Goal: Task Accomplishment & Management: Manage account settings

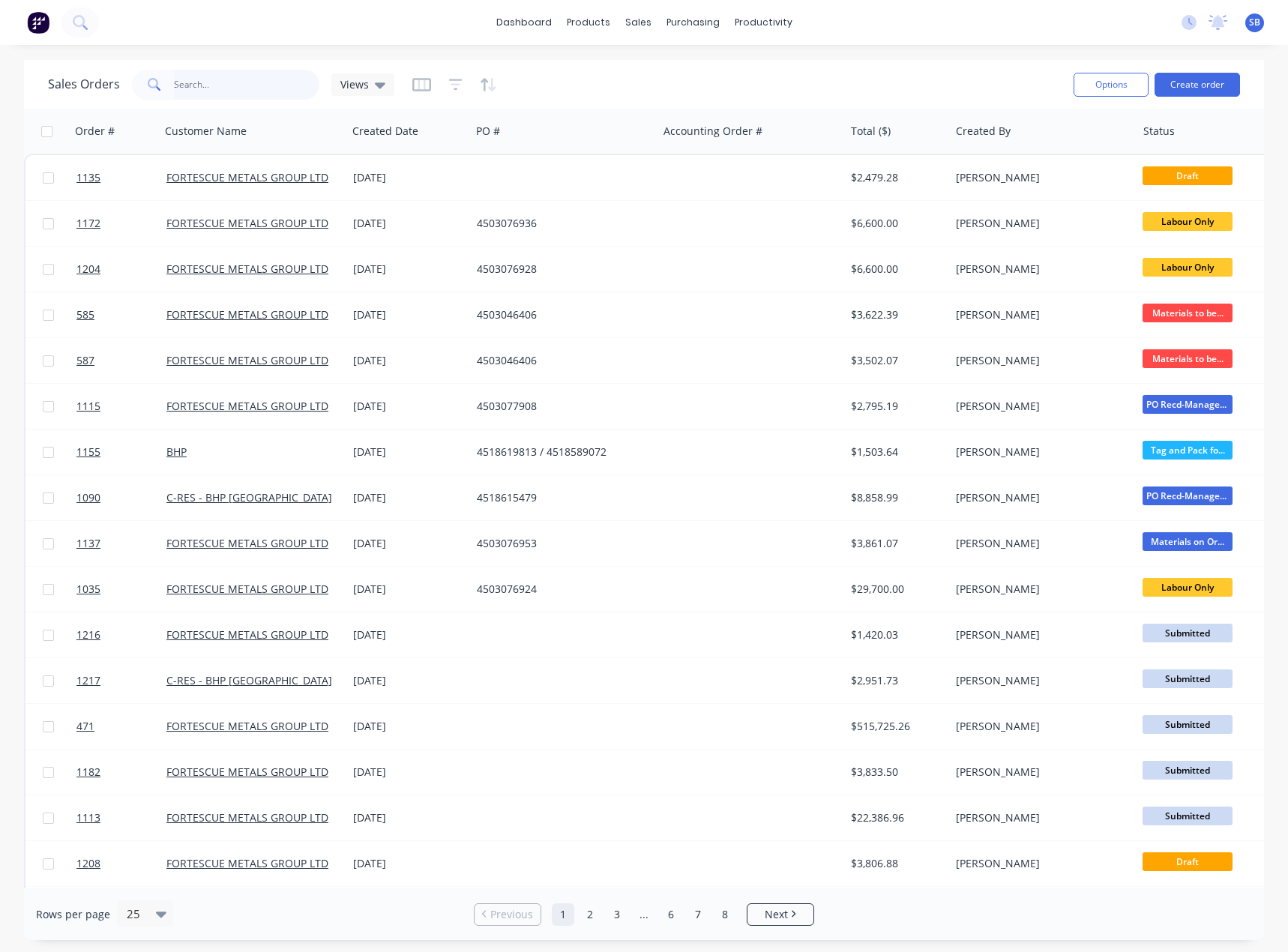
click at [227, 82] on input "text" at bounding box center [246, 84] width 146 height 30
type input "western power"
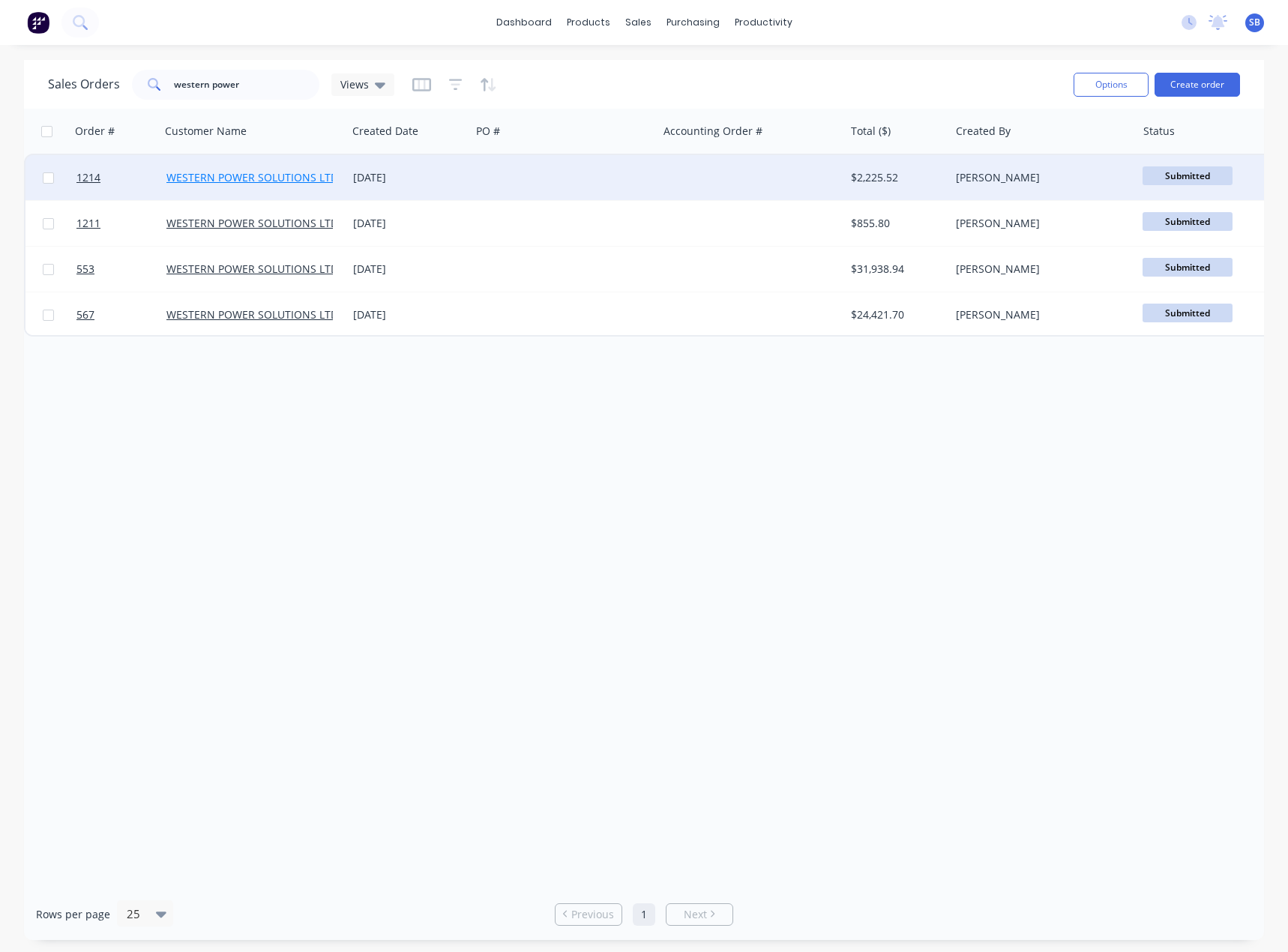
click at [314, 176] on link "WESTERN POWER SOLUTIONS LTD" at bounding box center [252, 177] width 172 height 14
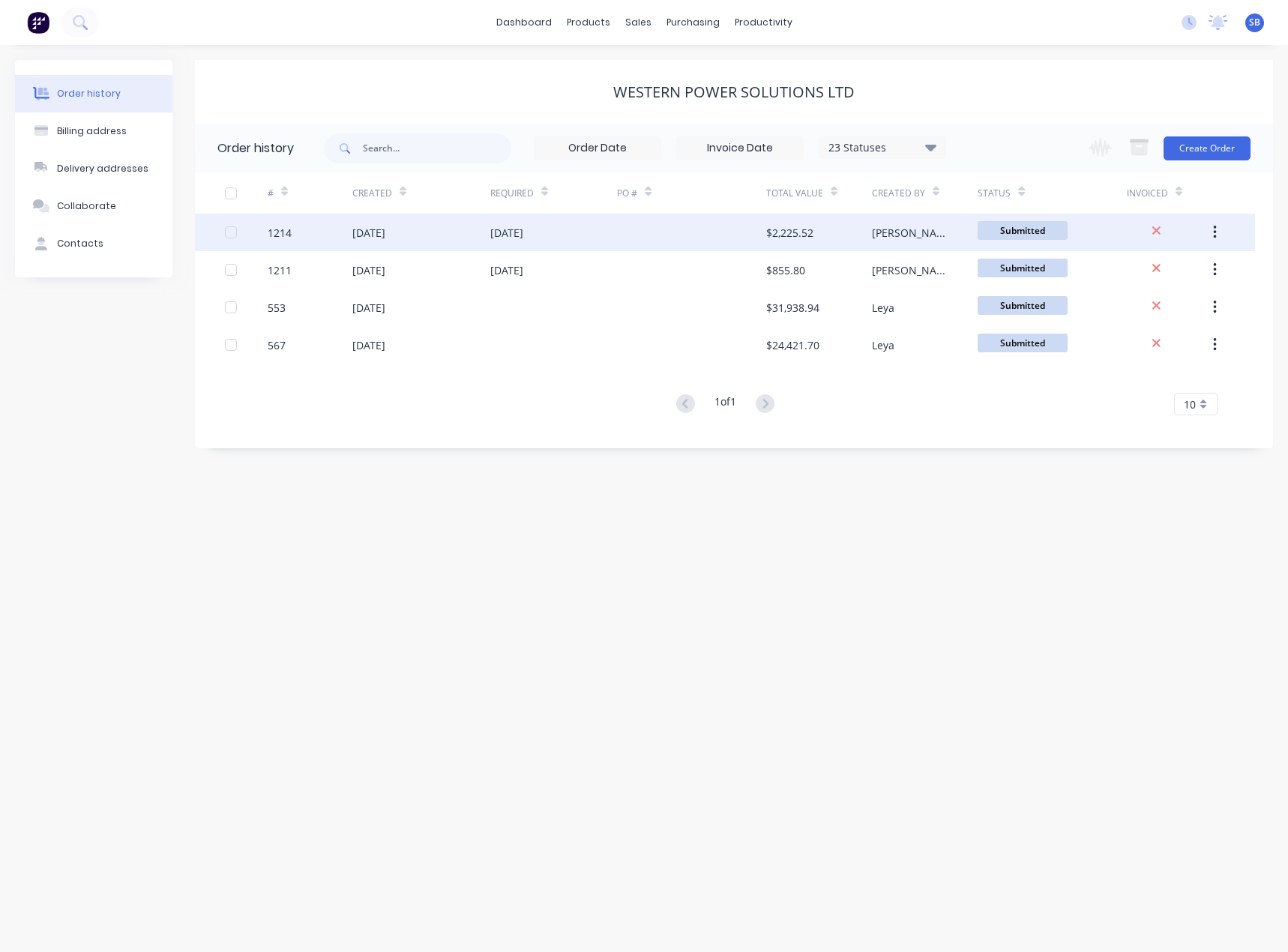
click at [1214, 230] on icon "button" at bounding box center [1215, 232] width 4 height 16
click at [1168, 298] on div "Duplicate" at bounding box center [1160, 302] width 115 height 21
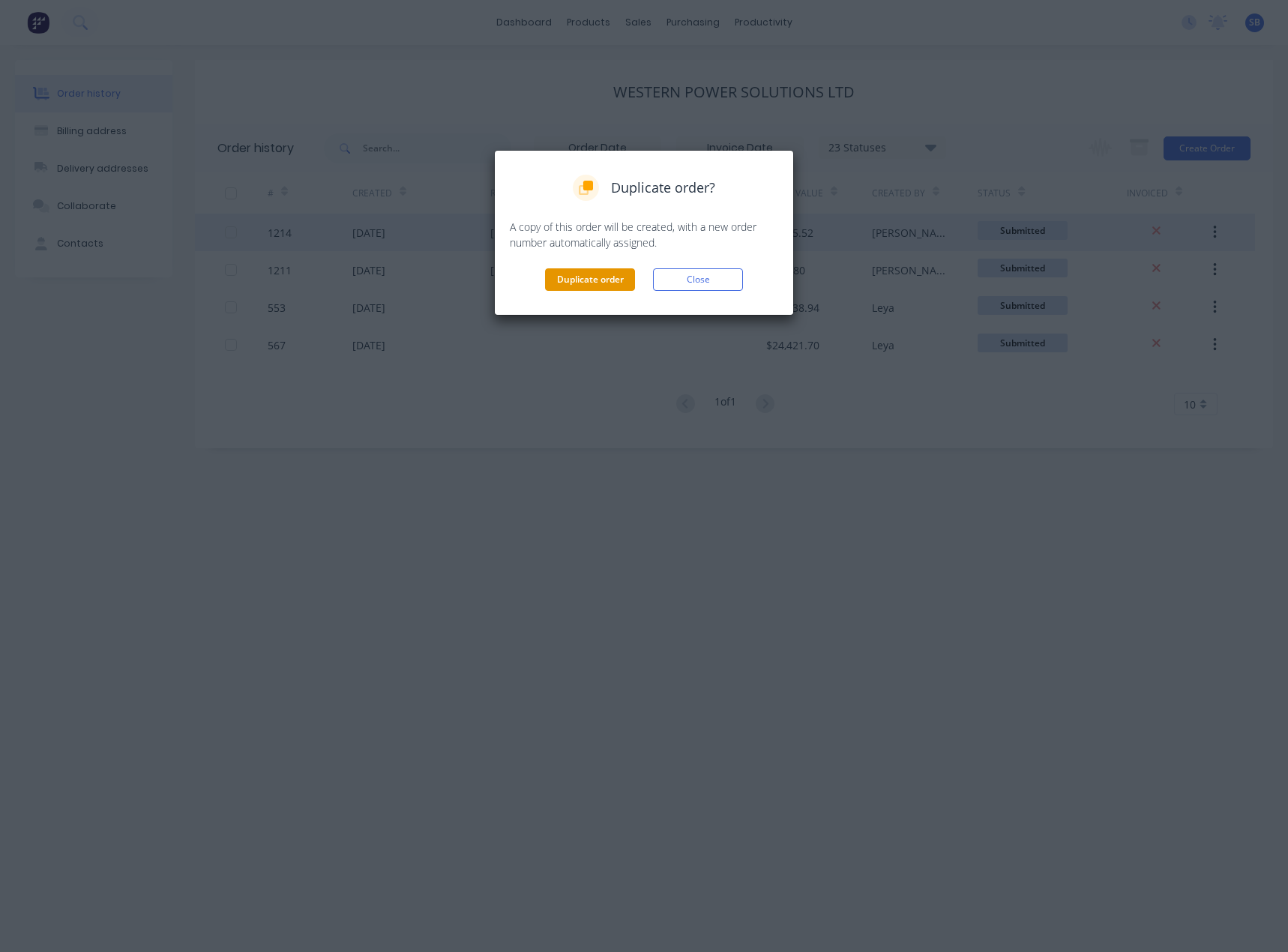
click at [585, 285] on button "Duplicate order" at bounding box center [589, 279] width 90 height 22
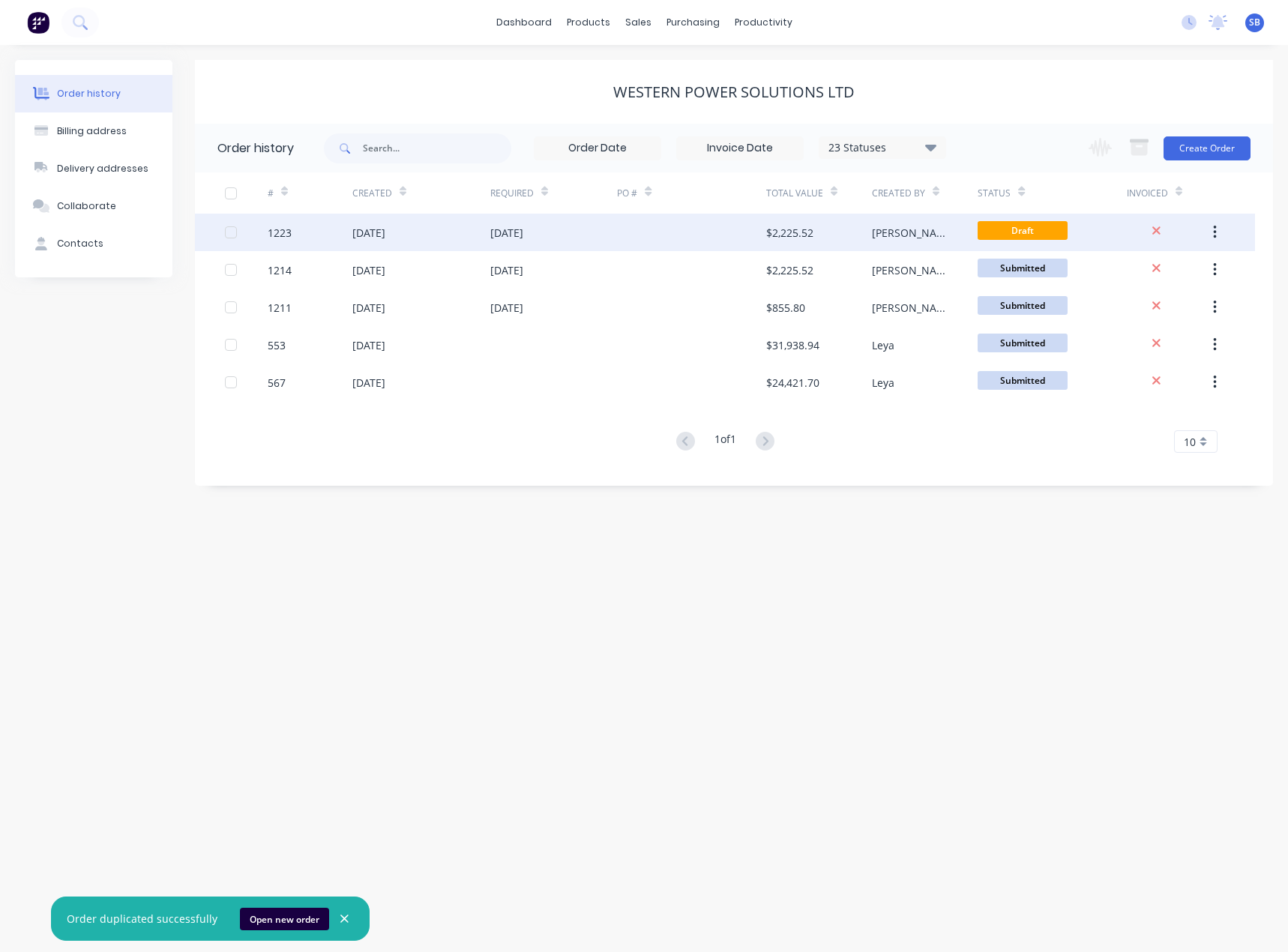
click at [386, 232] on div "[DATE]" at bounding box center [369, 233] width 33 height 15
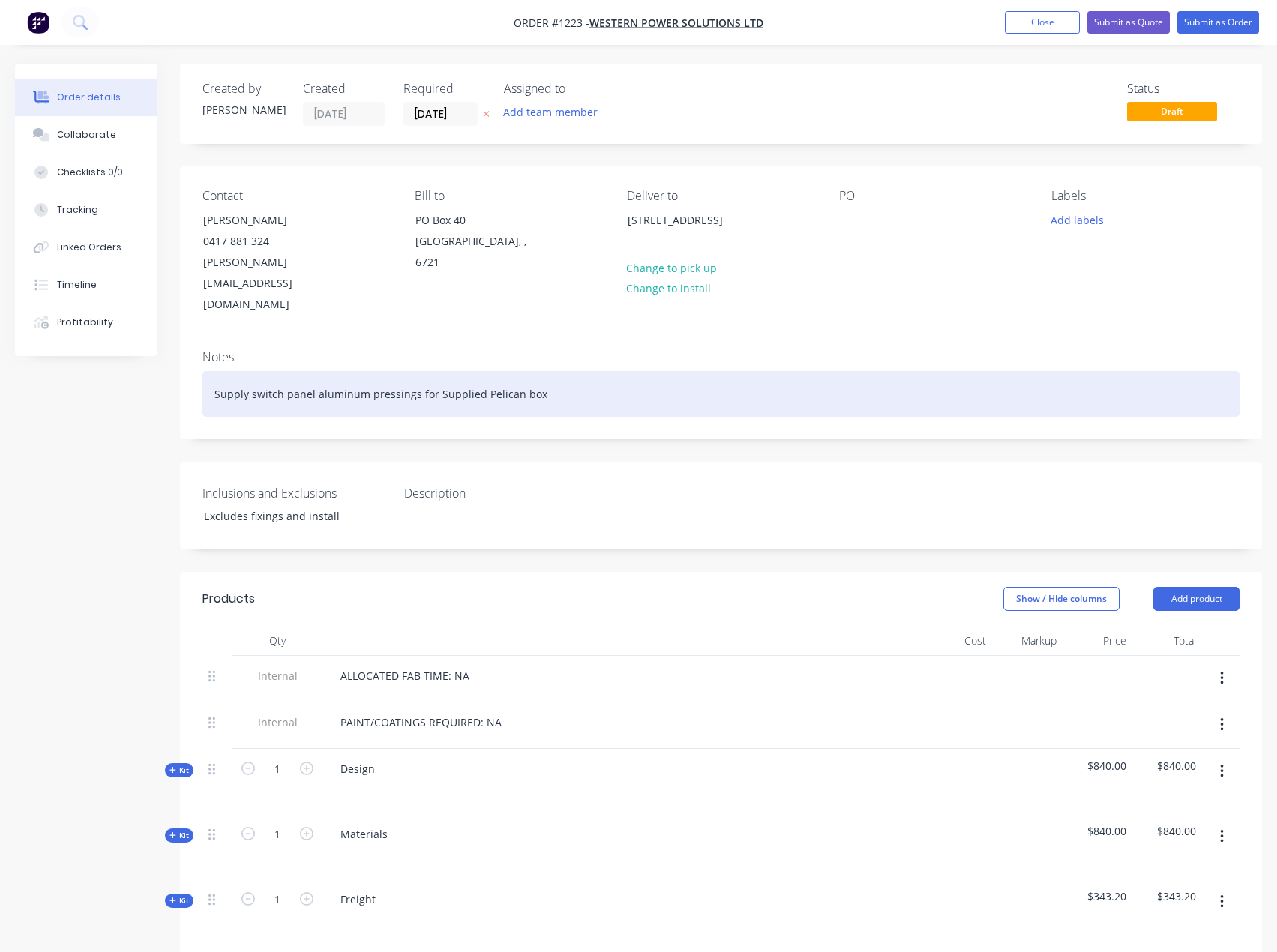
click at [485, 371] on div "Supply switch panel aluminum pressings for Supplied Pelican box" at bounding box center [720, 393] width 1037 height 45
drag, startPoint x: 590, startPoint y: 354, endPoint x: 171, endPoint y: 351, distance: 419.0
click at [171, 351] on div "Order details Collaborate Checklists 0/0 Tracking Linked Orders Timeline Profit…" at bounding box center [638, 720] width 1277 height 1313
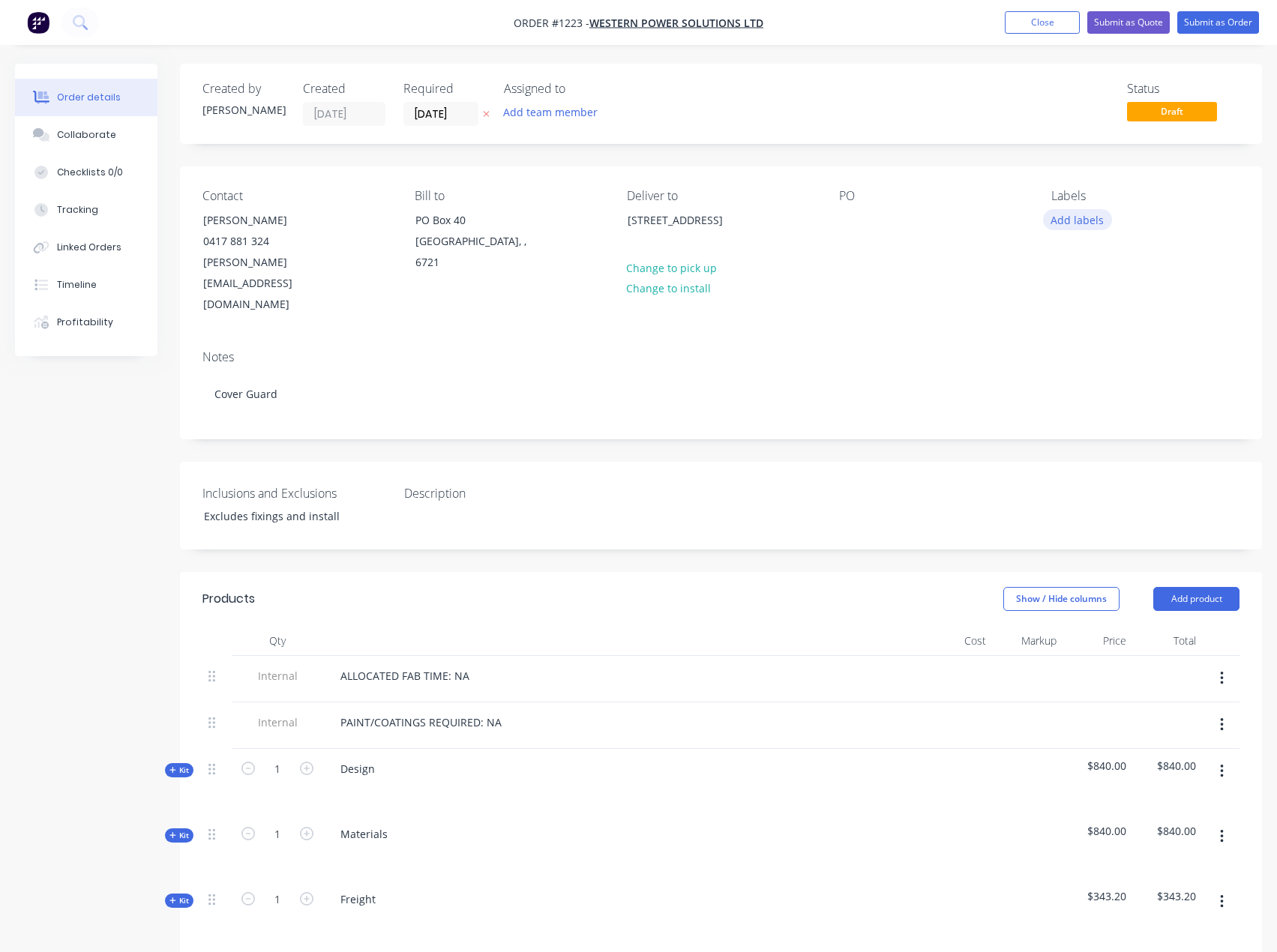
click at [1083, 227] on button "Add labels" at bounding box center [1077, 218] width 69 height 20
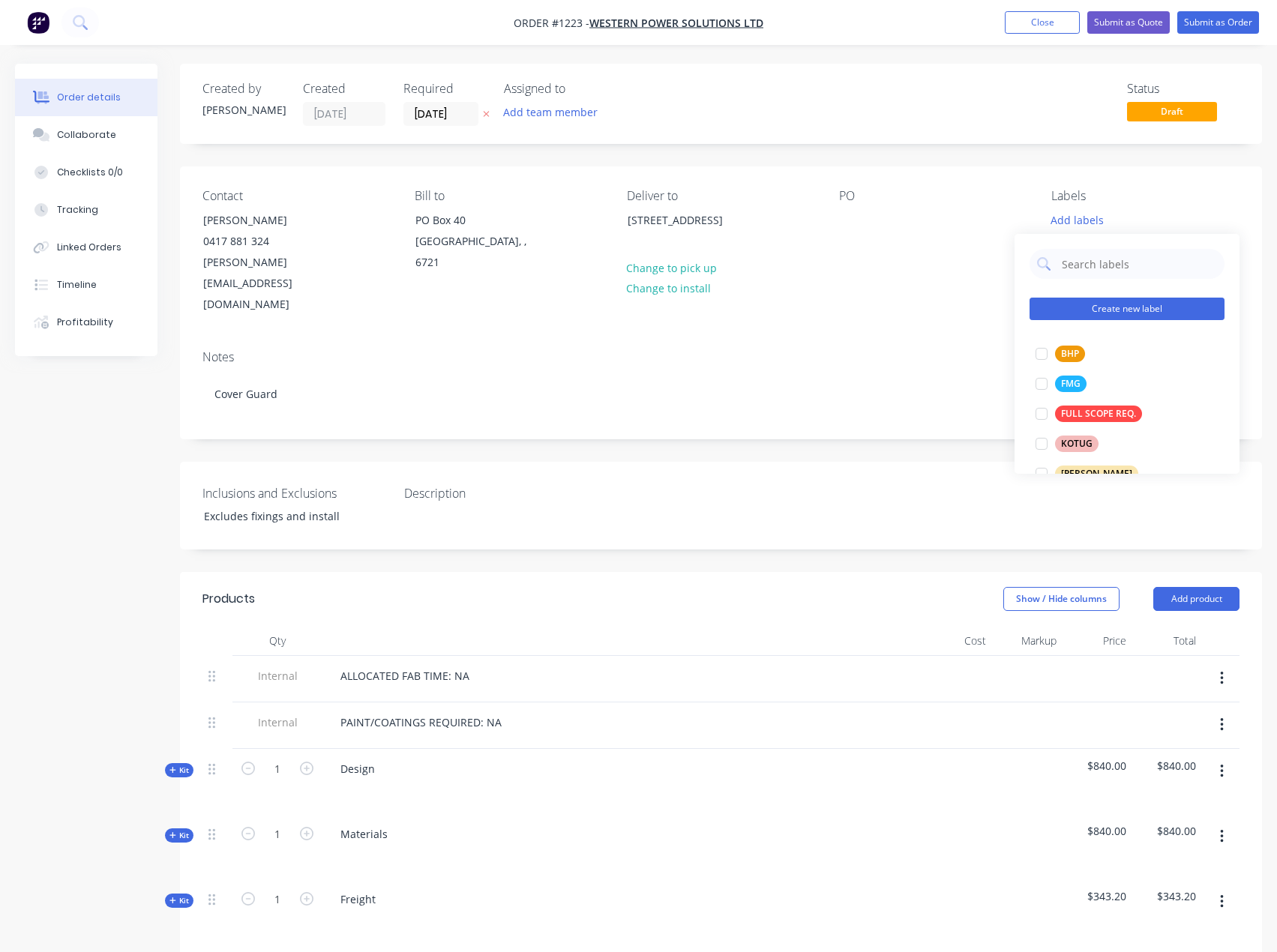
click at [1161, 306] on button "Create new label" at bounding box center [1127, 308] width 195 height 22
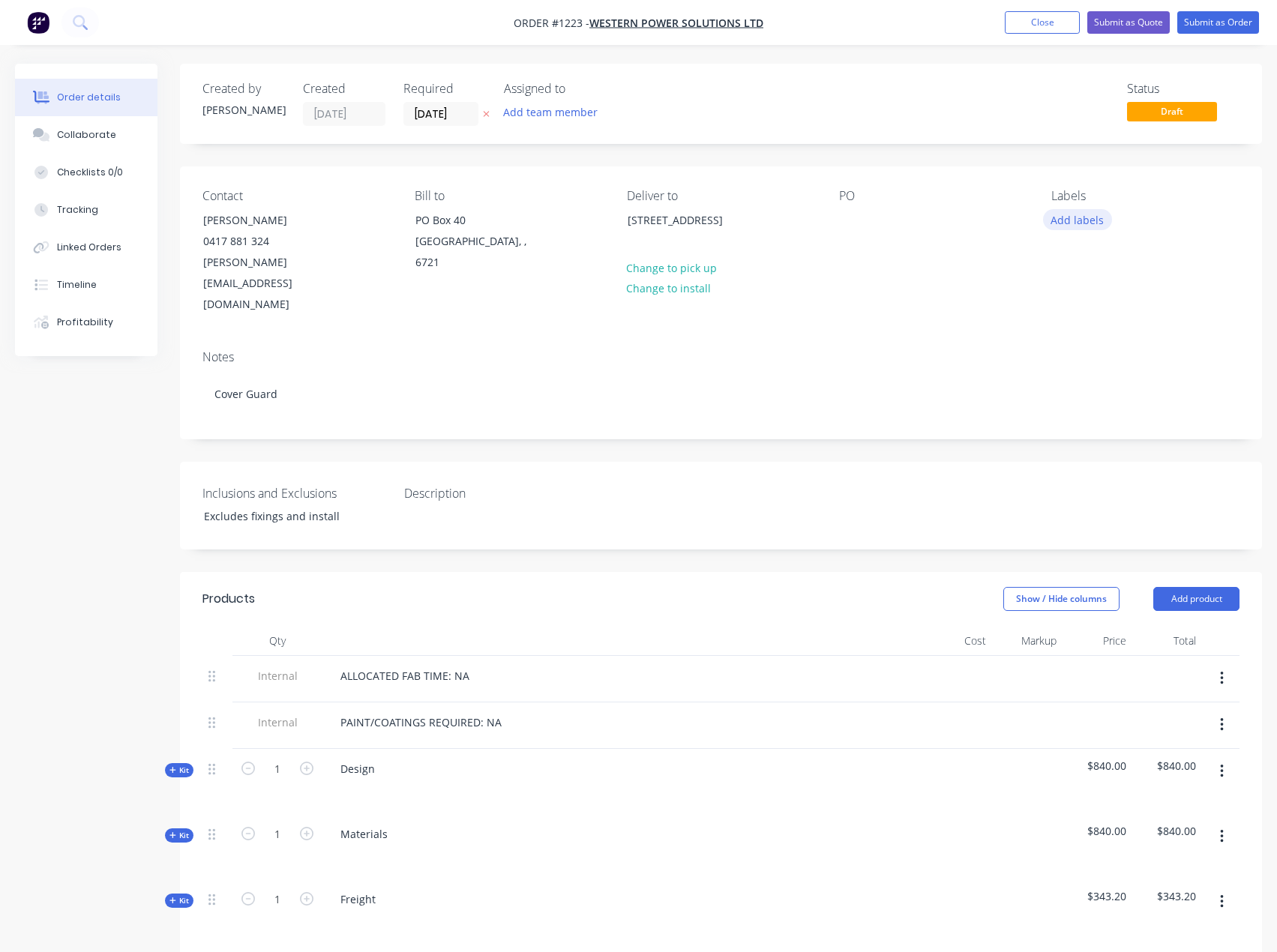
click at [1101, 222] on button "Add labels" at bounding box center [1077, 218] width 69 height 20
type input "w"
click at [1085, 446] on div "WPS" at bounding box center [1070, 444] width 31 height 16
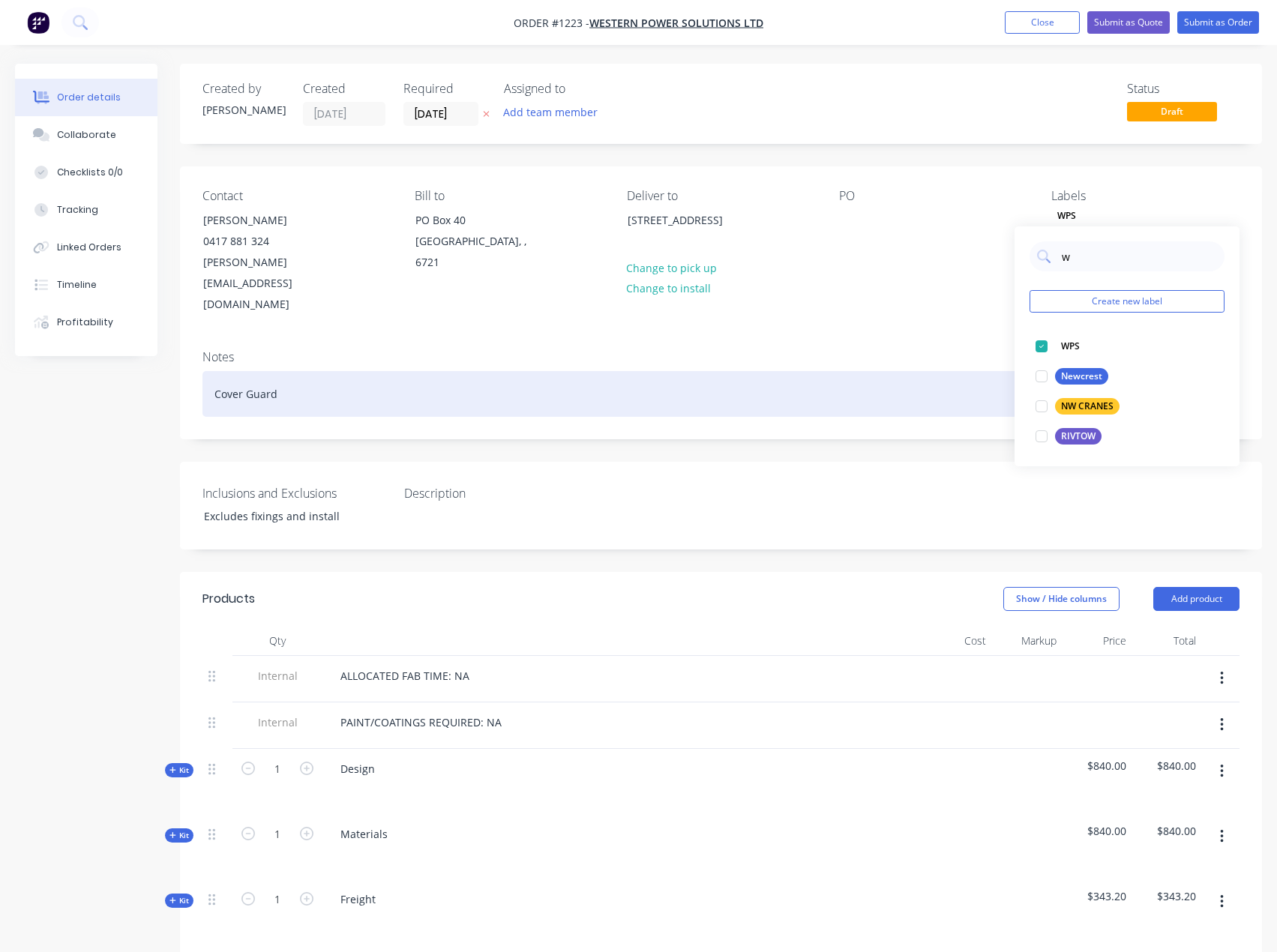
click at [860, 371] on div "Cover Guard" at bounding box center [720, 393] width 1037 height 45
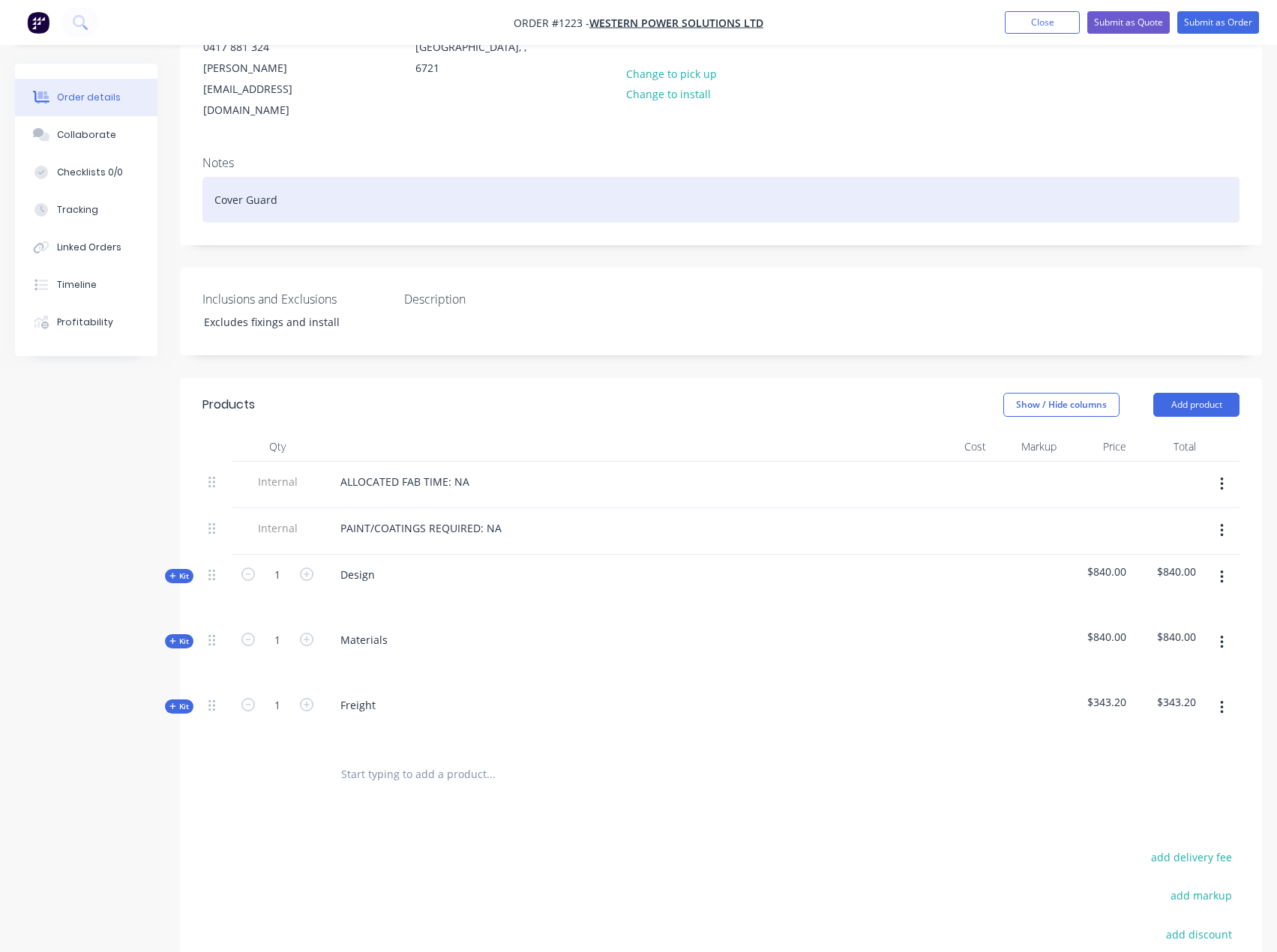
scroll to position [225, 0]
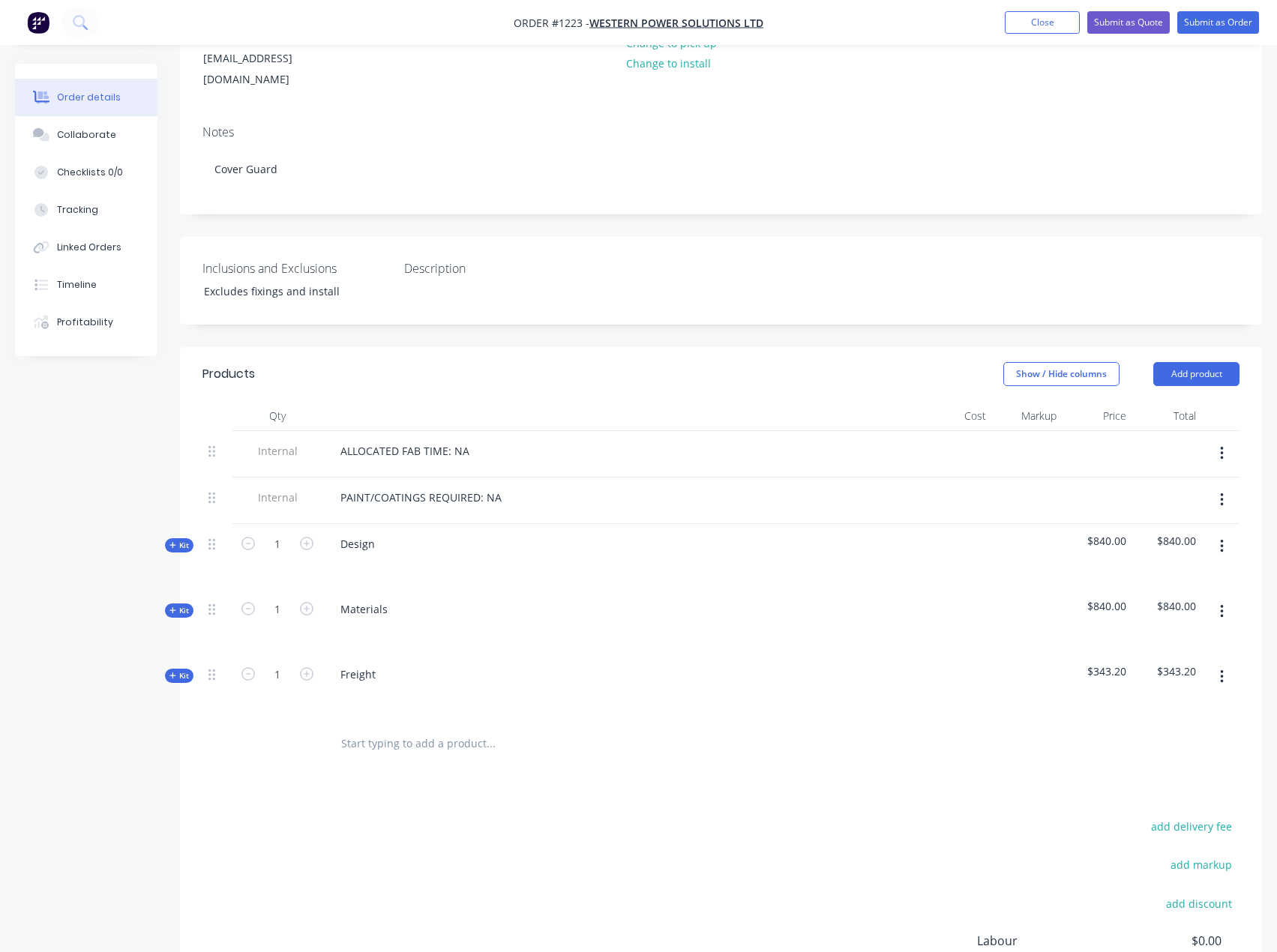
click at [176, 540] on span "Kit" at bounding box center [179, 546] width 19 height 12
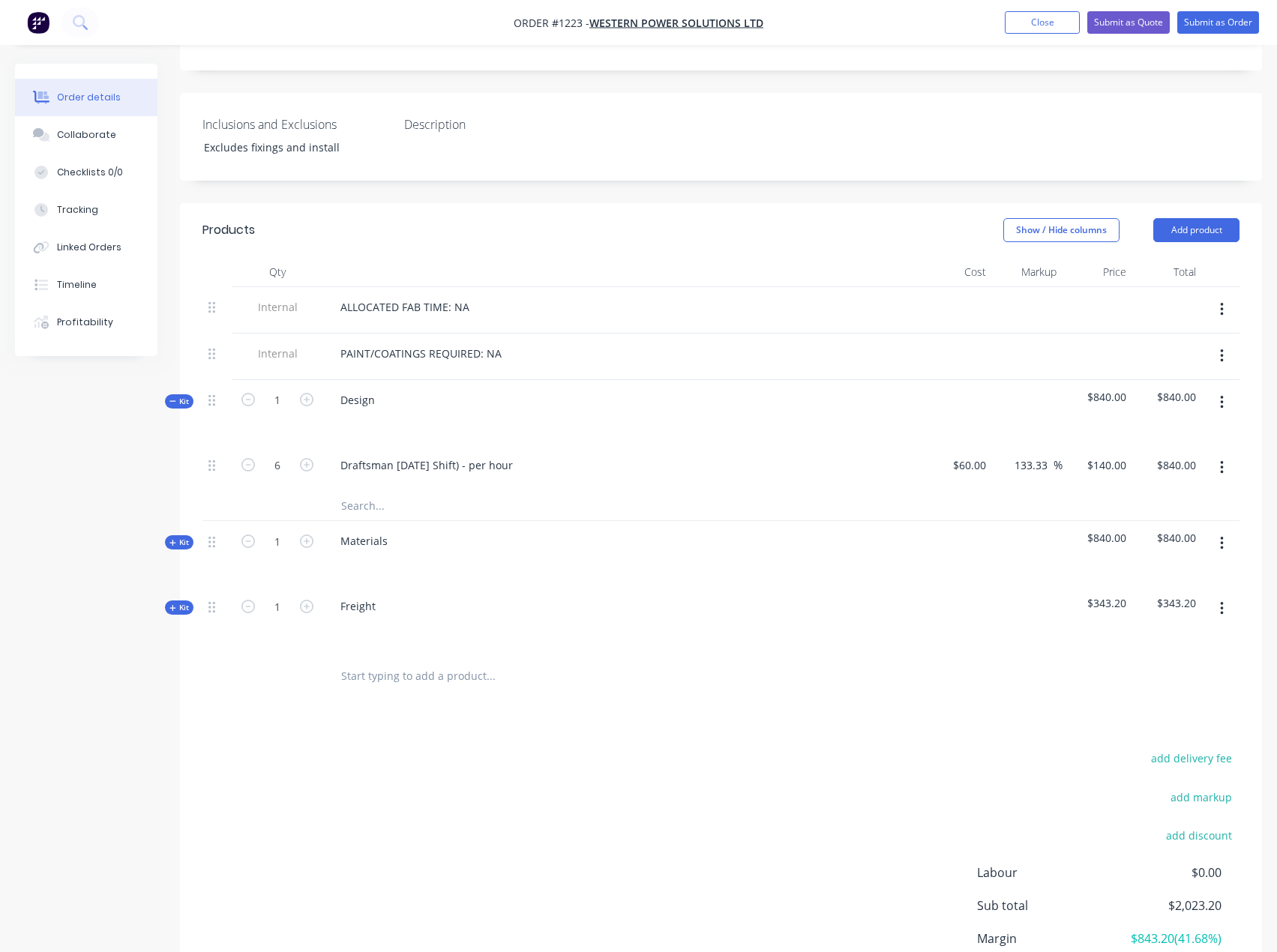
scroll to position [375, 0]
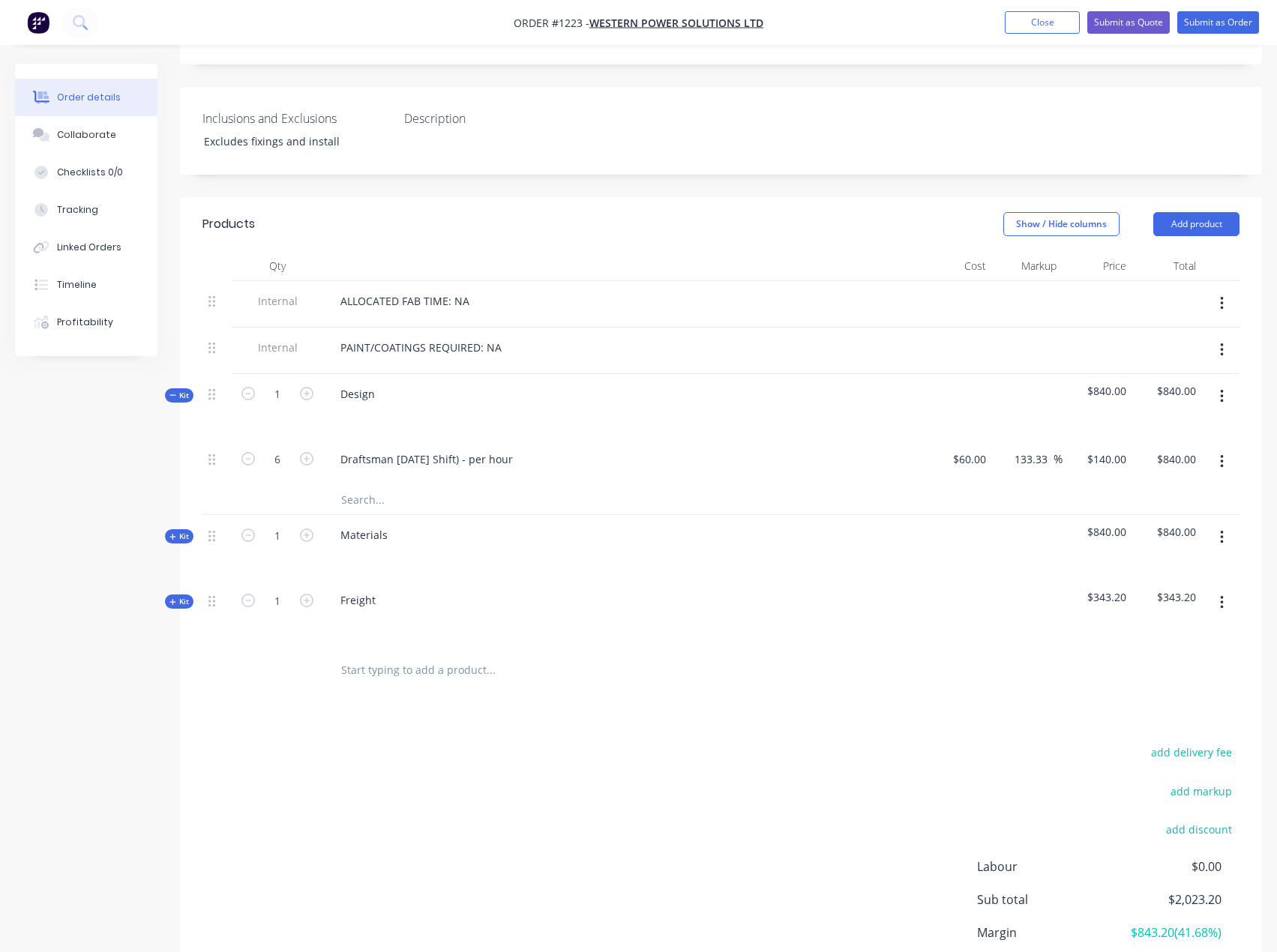
click at [175, 531] on span "Kit" at bounding box center [179, 536] width 19 height 12
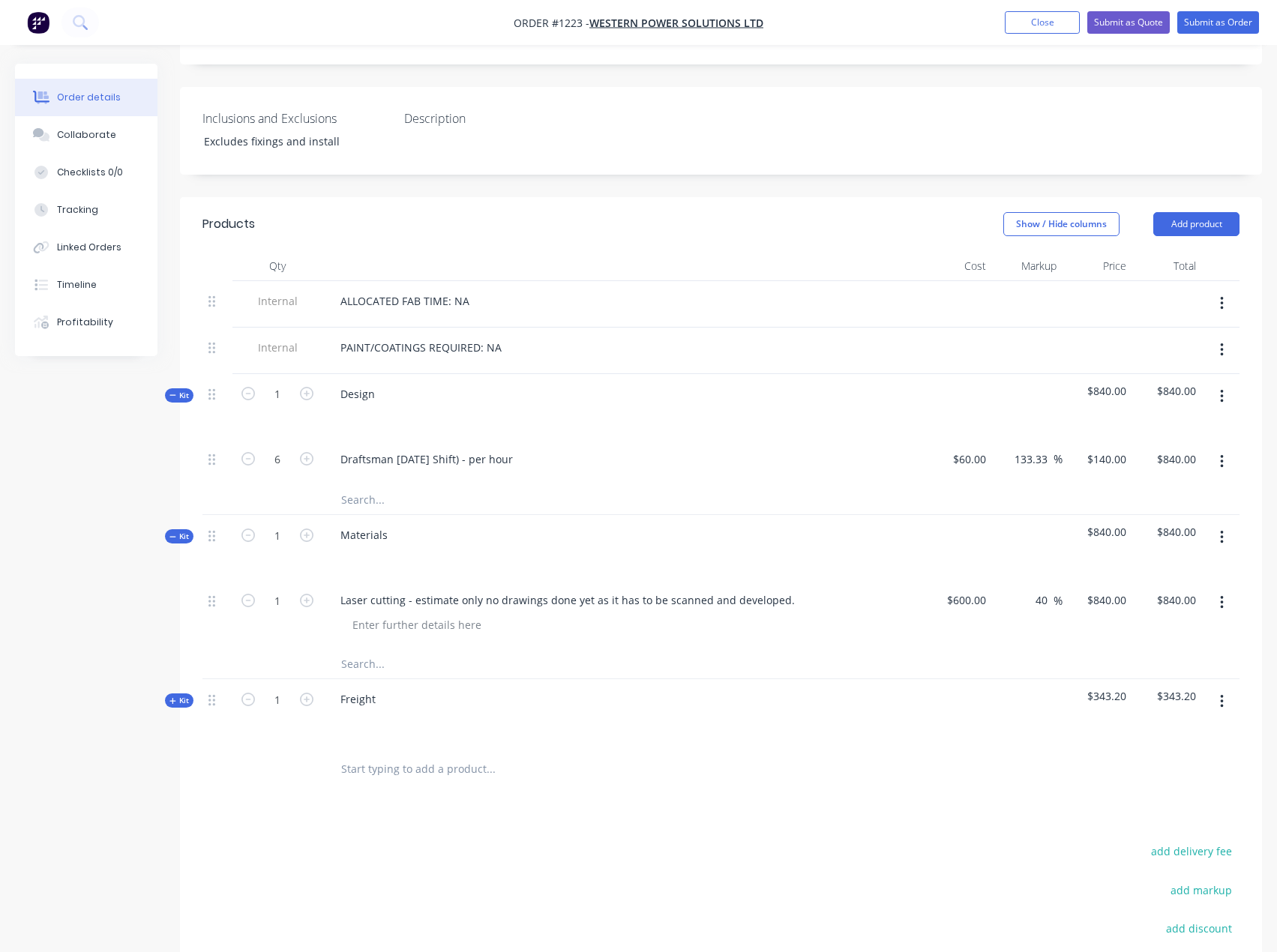
click at [1222, 596] on icon "button" at bounding box center [1221, 603] width 3 height 14
click at [1151, 691] on div "Delete" at bounding box center [1168, 702] width 115 height 21
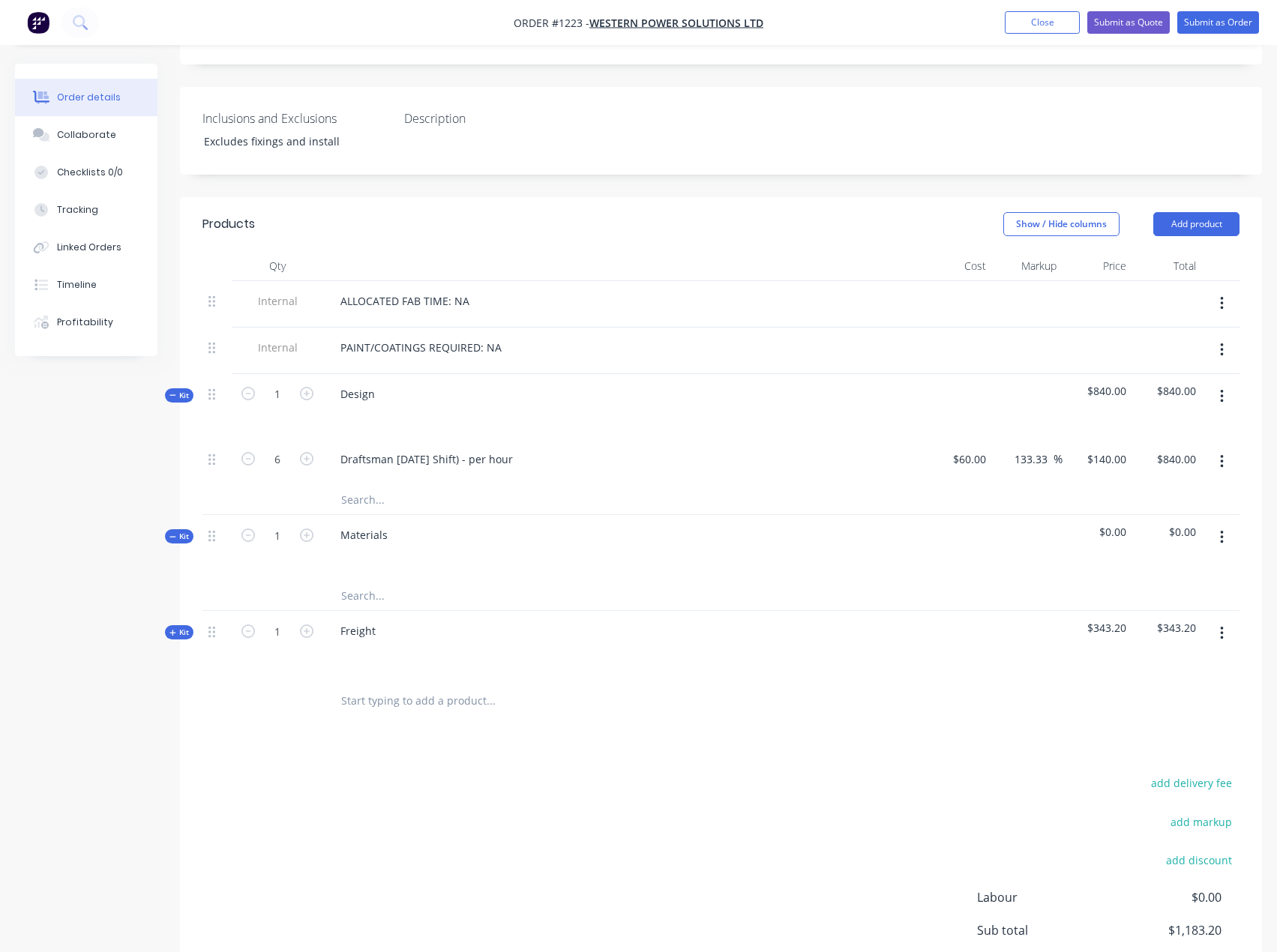
click at [1108, 620] on span "$343.20" at bounding box center [1097, 628] width 58 height 15
click at [1114, 620] on span "$343.20" at bounding box center [1097, 628] width 58 height 15
click at [1001, 677] on div at bounding box center [720, 701] width 1037 height 48
click at [1222, 620] on button "button" at bounding box center [1222, 634] width 35 height 27
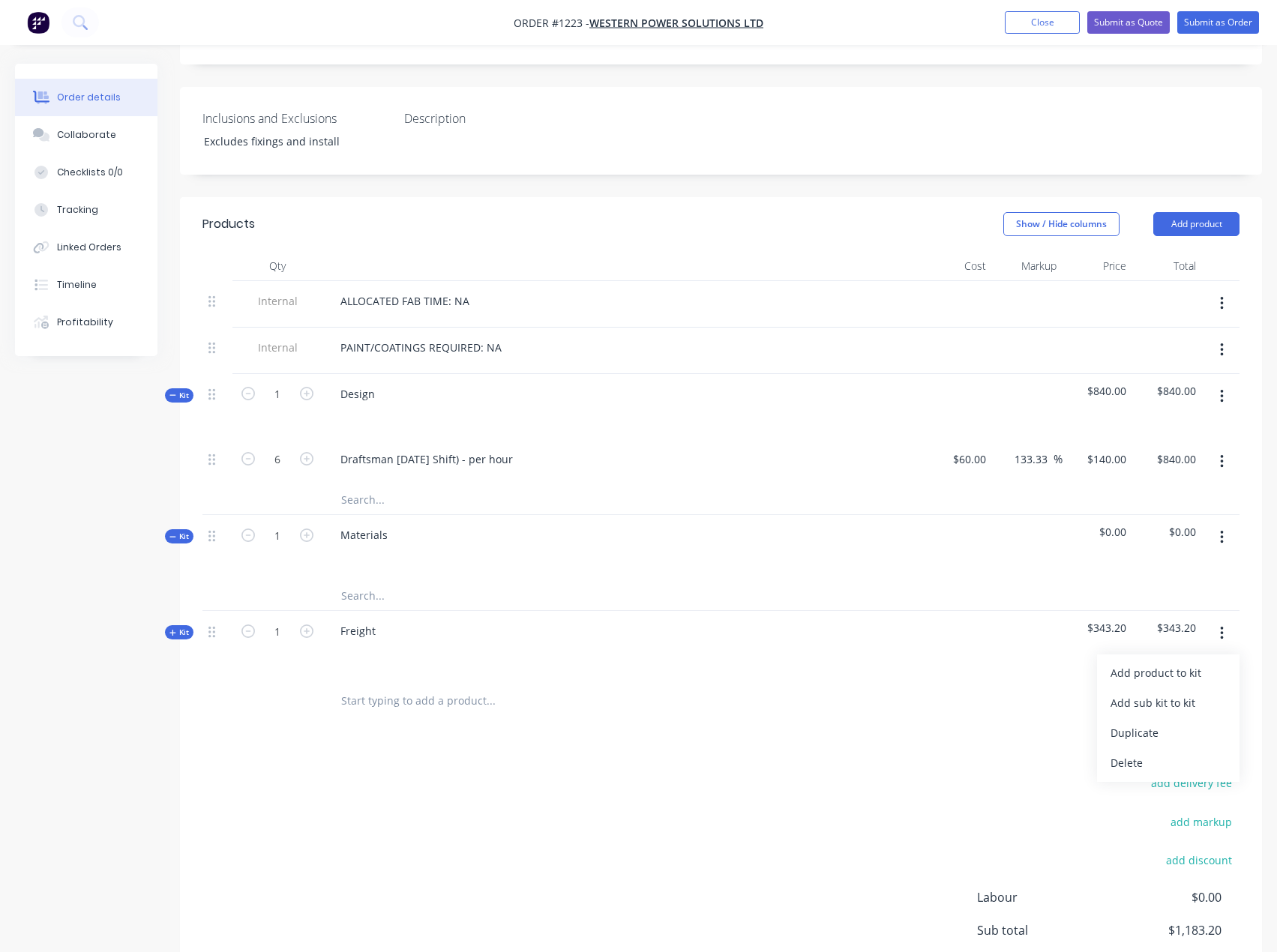
click at [1222, 620] on button "button" at bounding box center [1222, 634] width 35 height 27
click at [1220, 620] on button "button" at bounding box center [1222, 634] width 35 height 27
click at [1135, 752] on div "Delete" at bounding box center [1168, 763] width 115 height 21
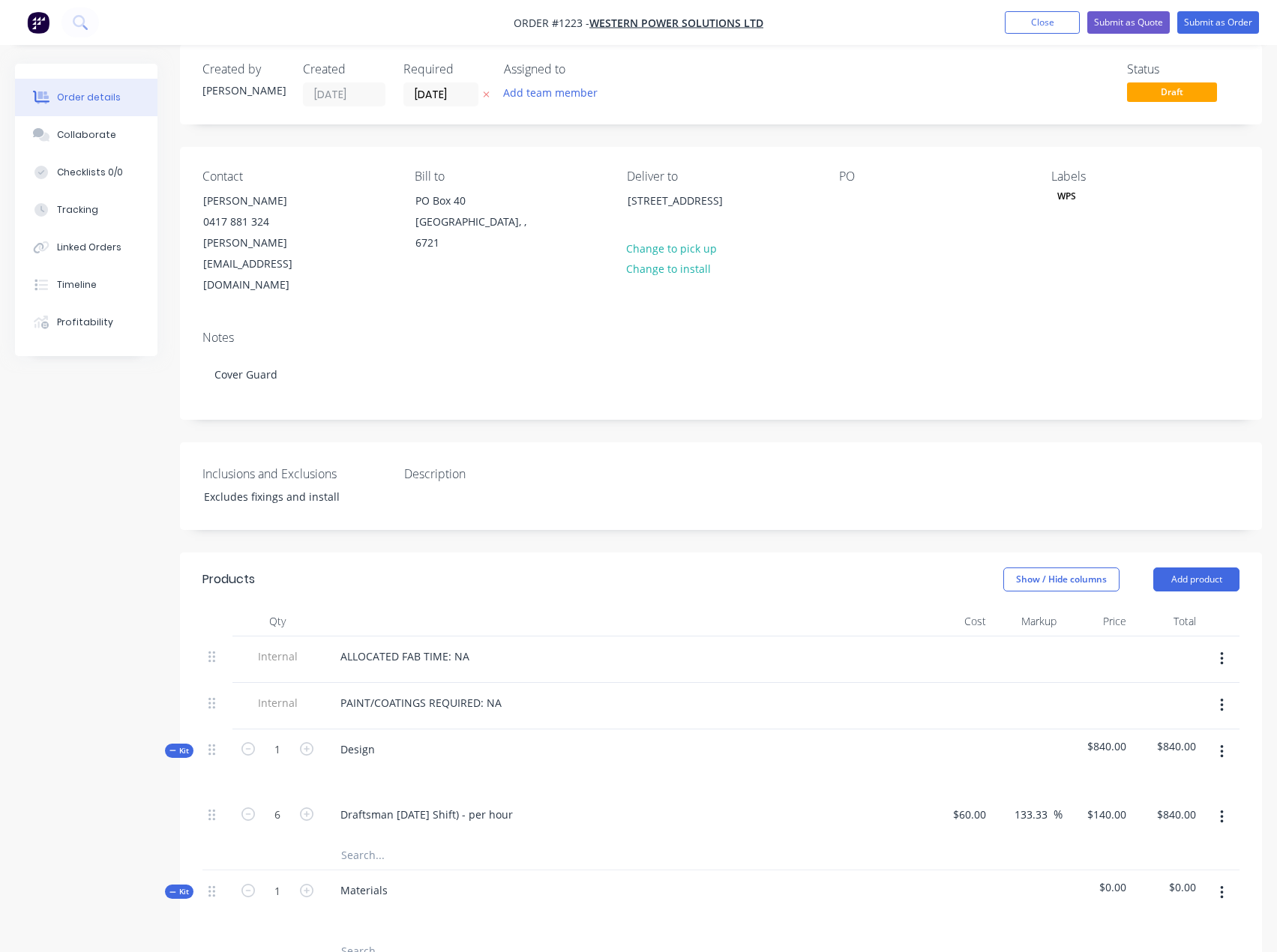
scroll to position [0, 0]
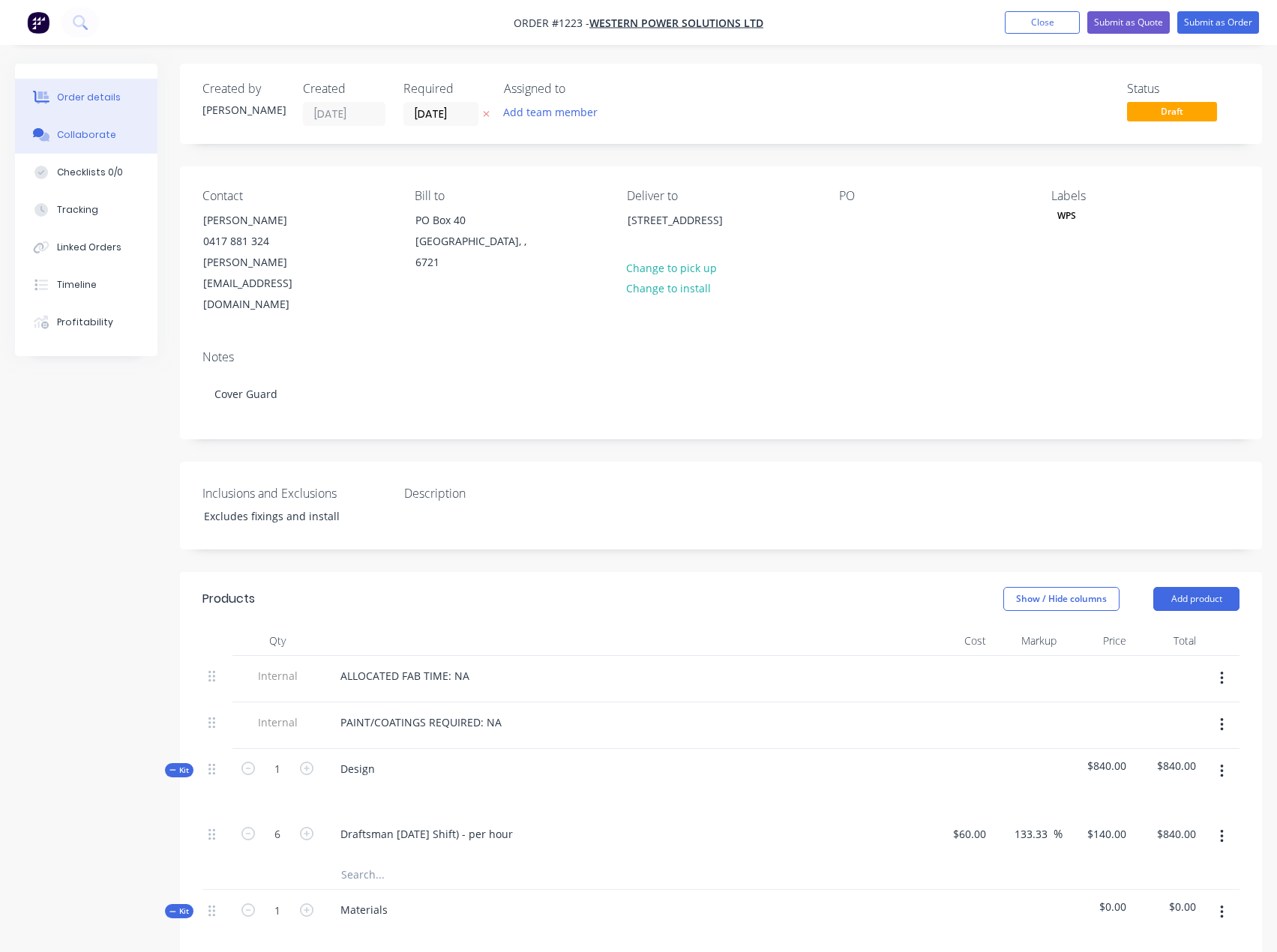
click at [84, 132] on div "Collaborate" at bounding box center [86, 135] width 59 height 14
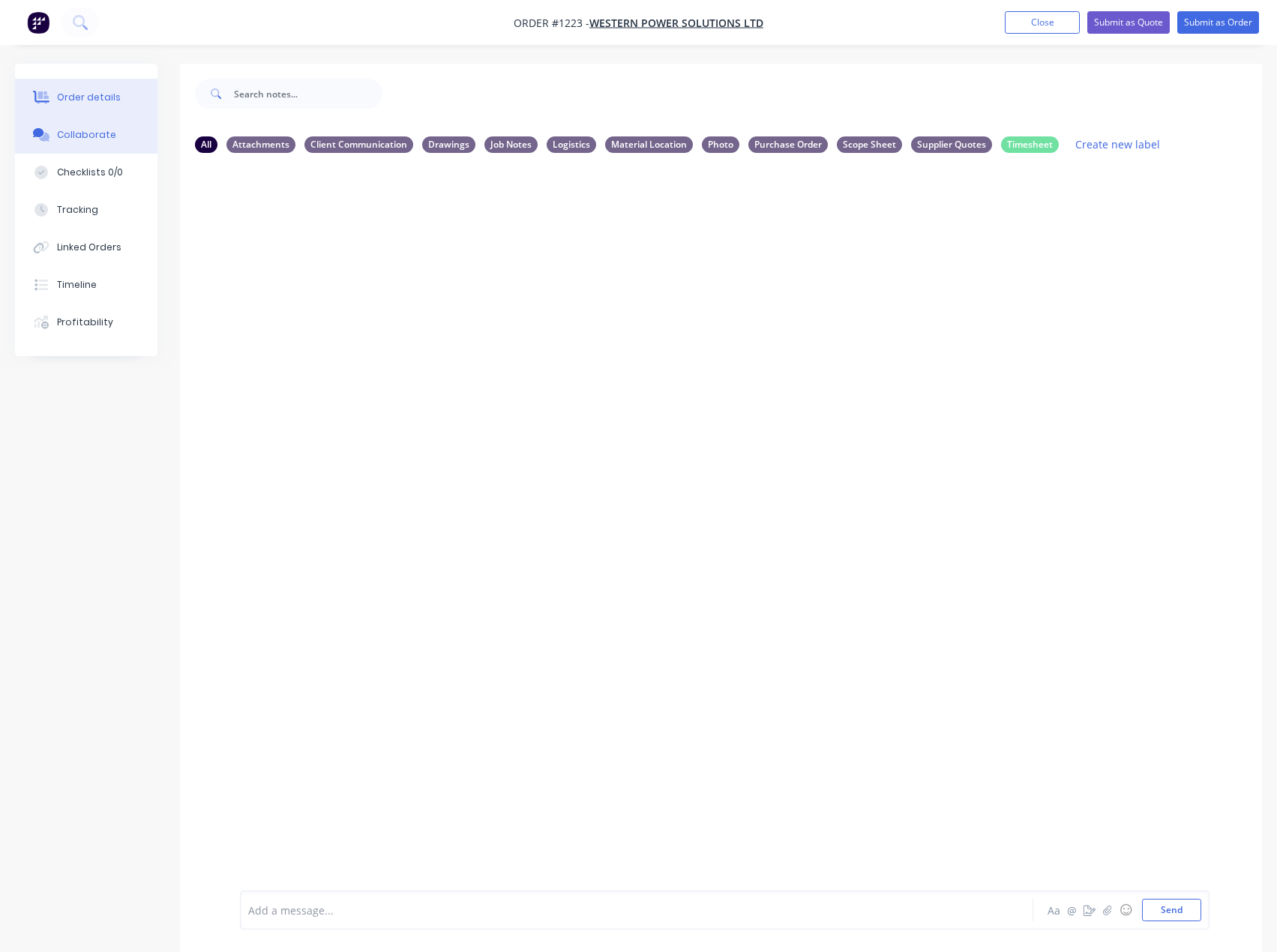
click at [119, 97] on button "Order details" at bounding box center [86, 97] width 142 height 38
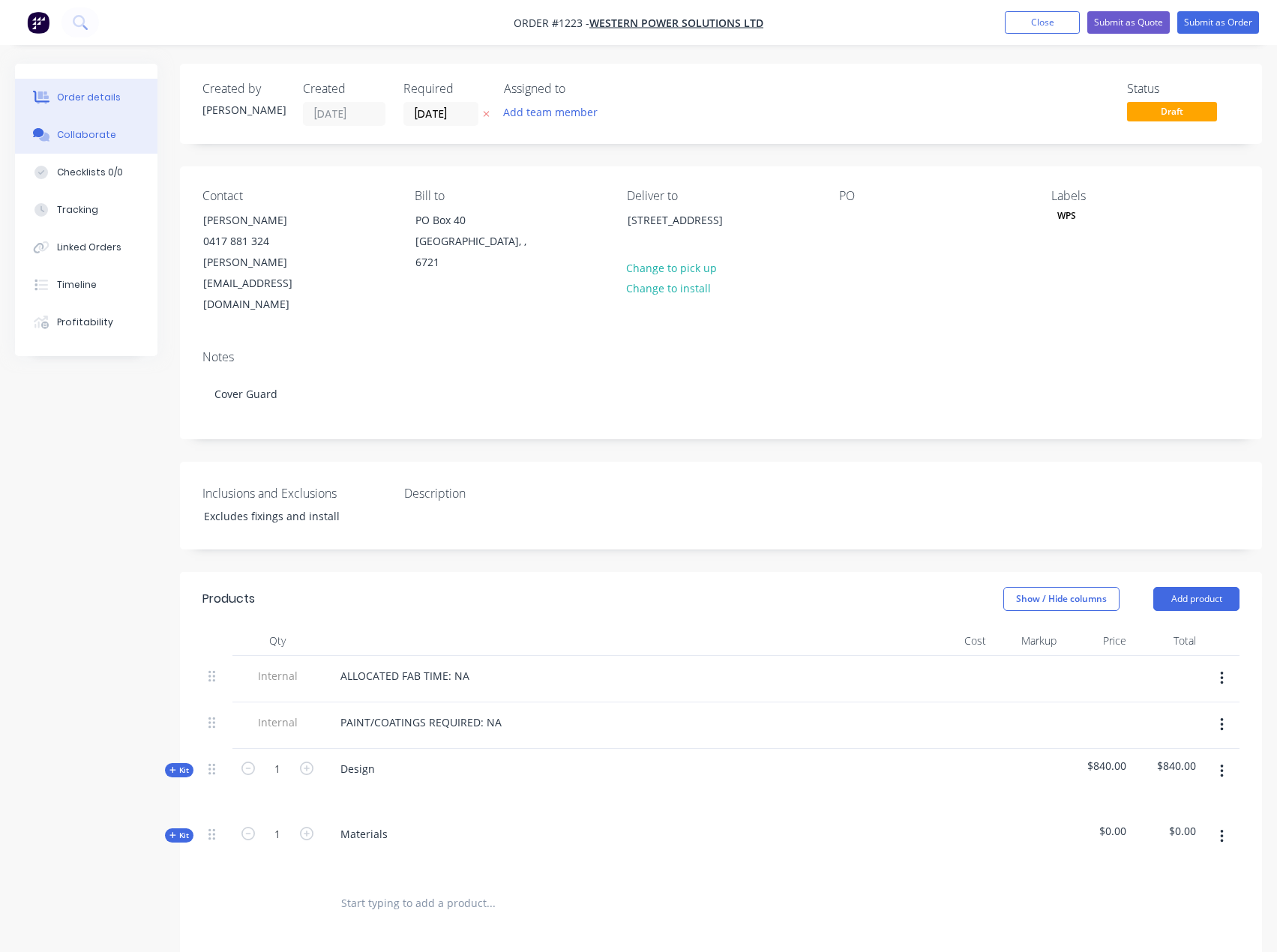
click at [105, 132] on div "Collaborate" at bounding box center [86, 135] width 59 height 14
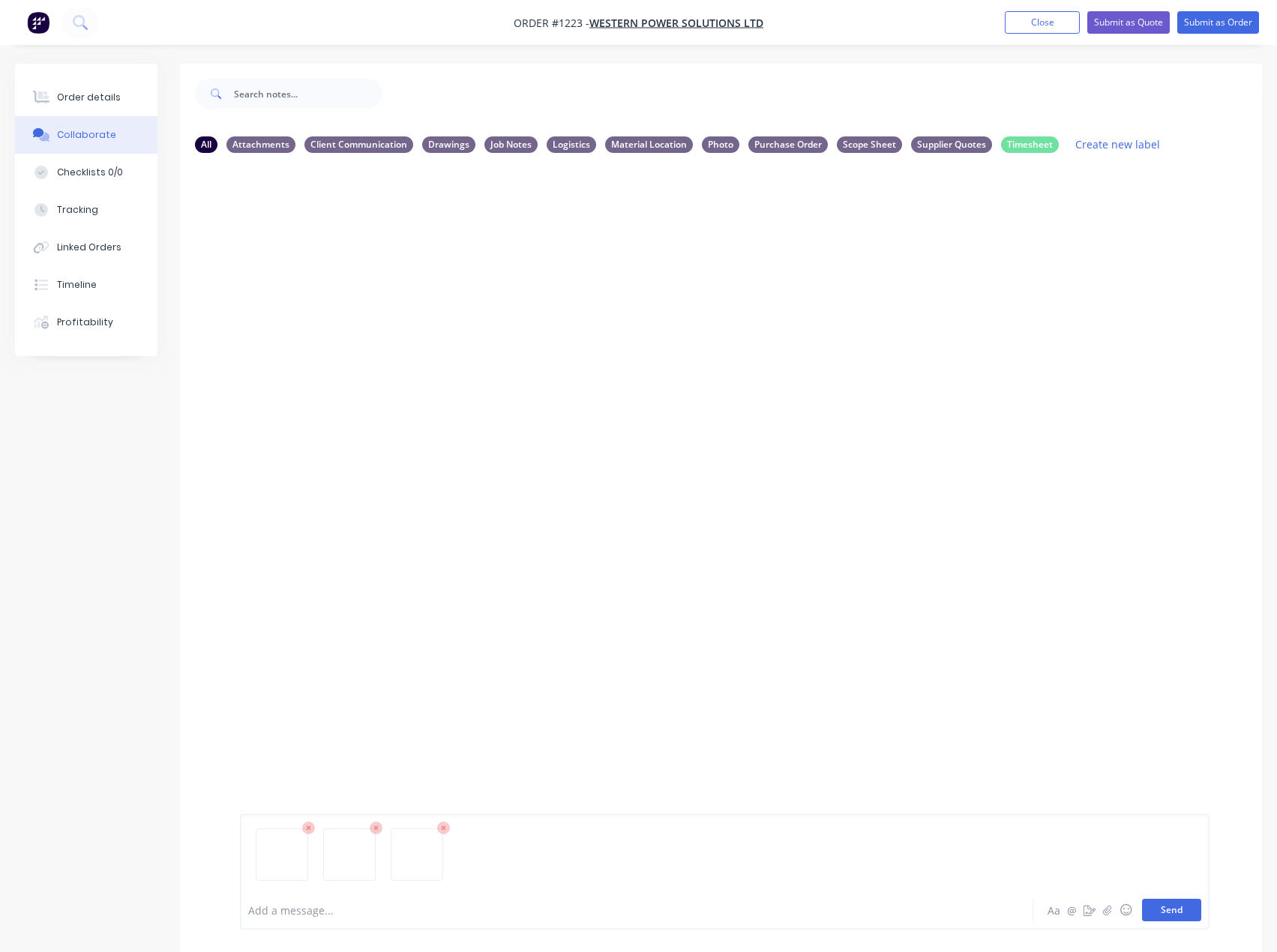
click at [1153, 915] on button "Send" at bounding box center [1171, 909] width 59 height 22
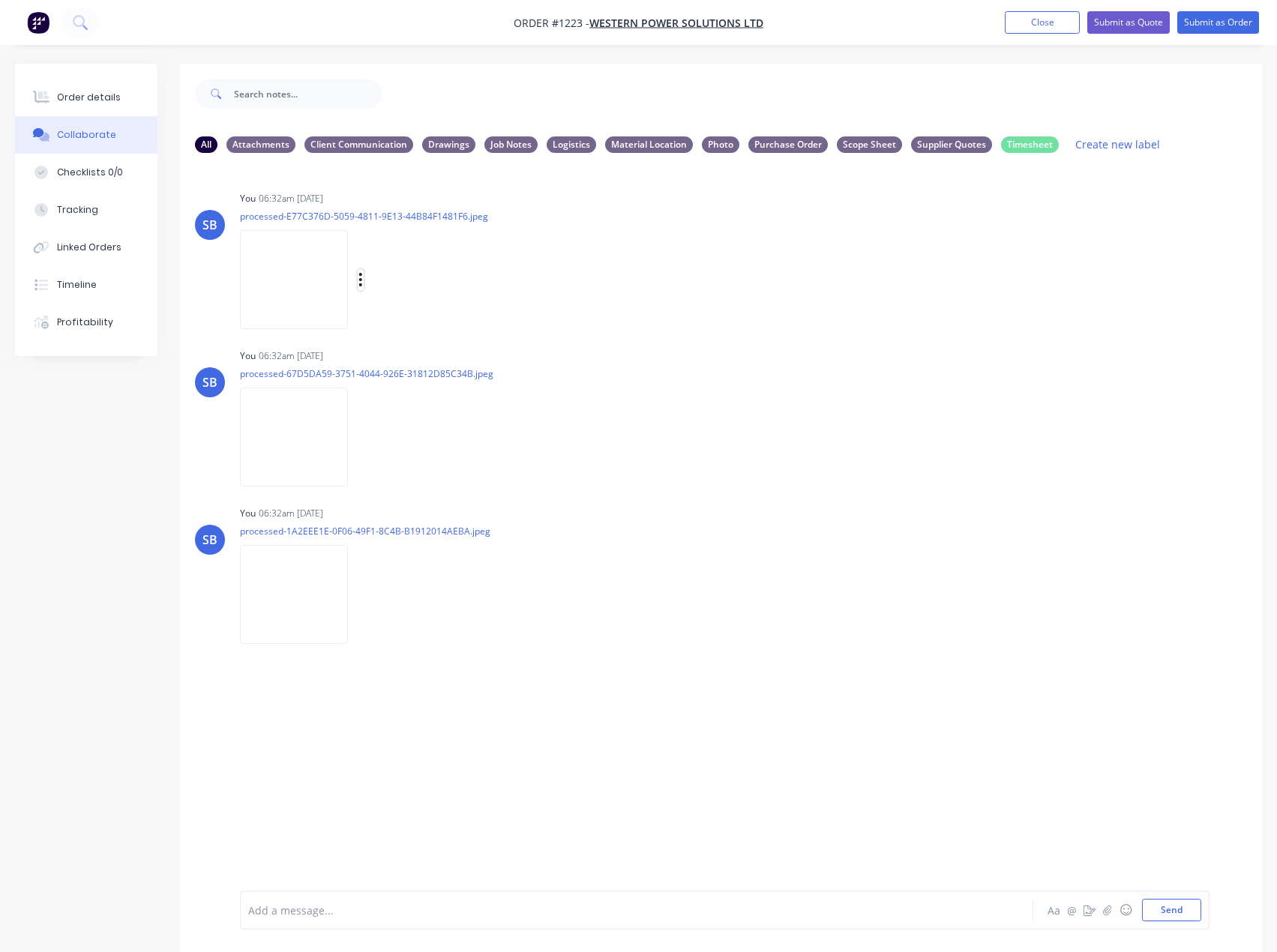
click at [360, 287] on icon "button" at bounding box center [361, 280] width 5 height 17
click at [445, 288] on button "Labels" at bounding box center [459, 285] width 169 height 34
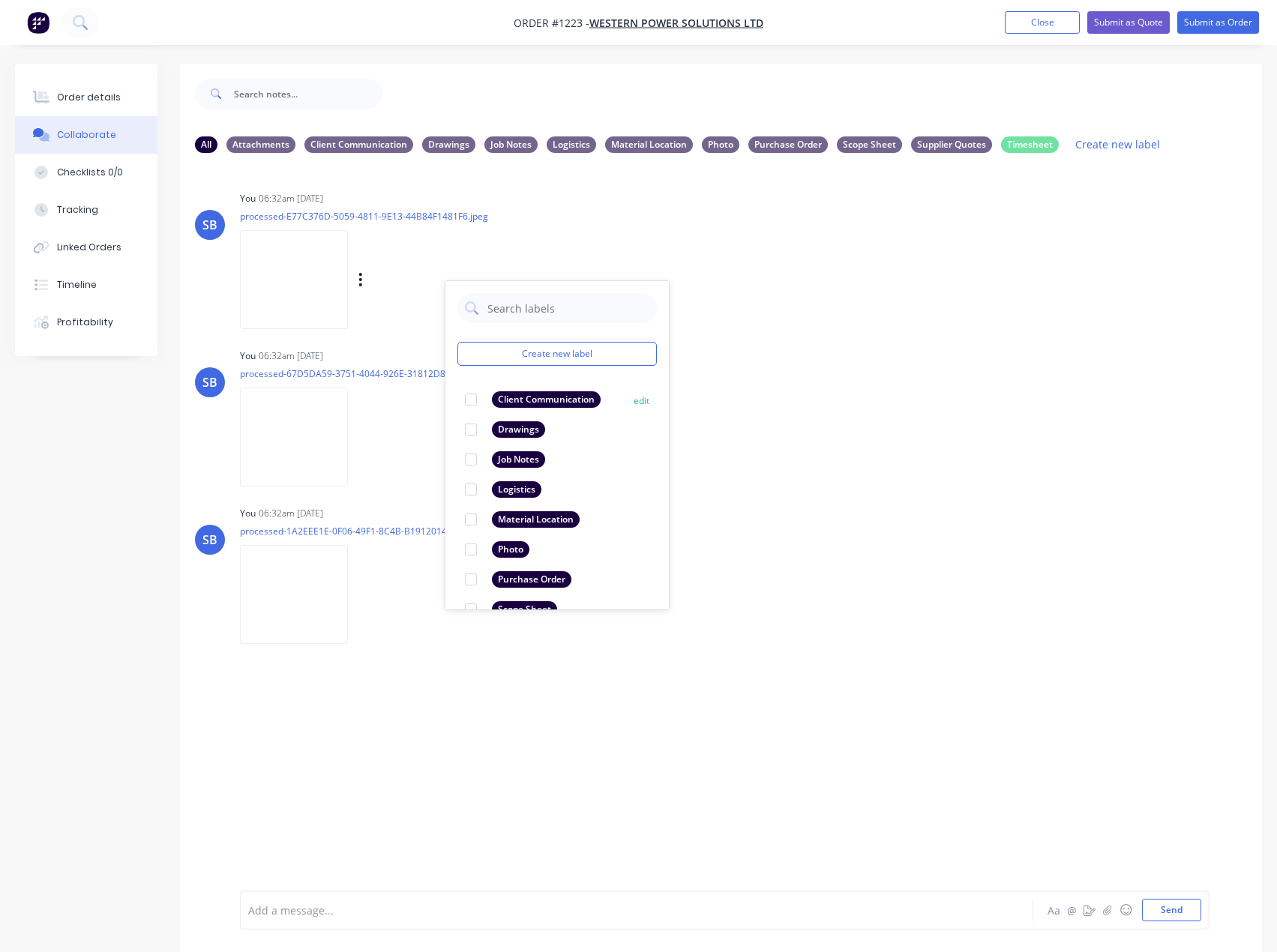
click at [552, 399] on div "Client Communication" at bounding box center [546, 399] width 108 height 16
click at [363, 433] on icon "button" at bounding box center [361, 438] width 5 height 17
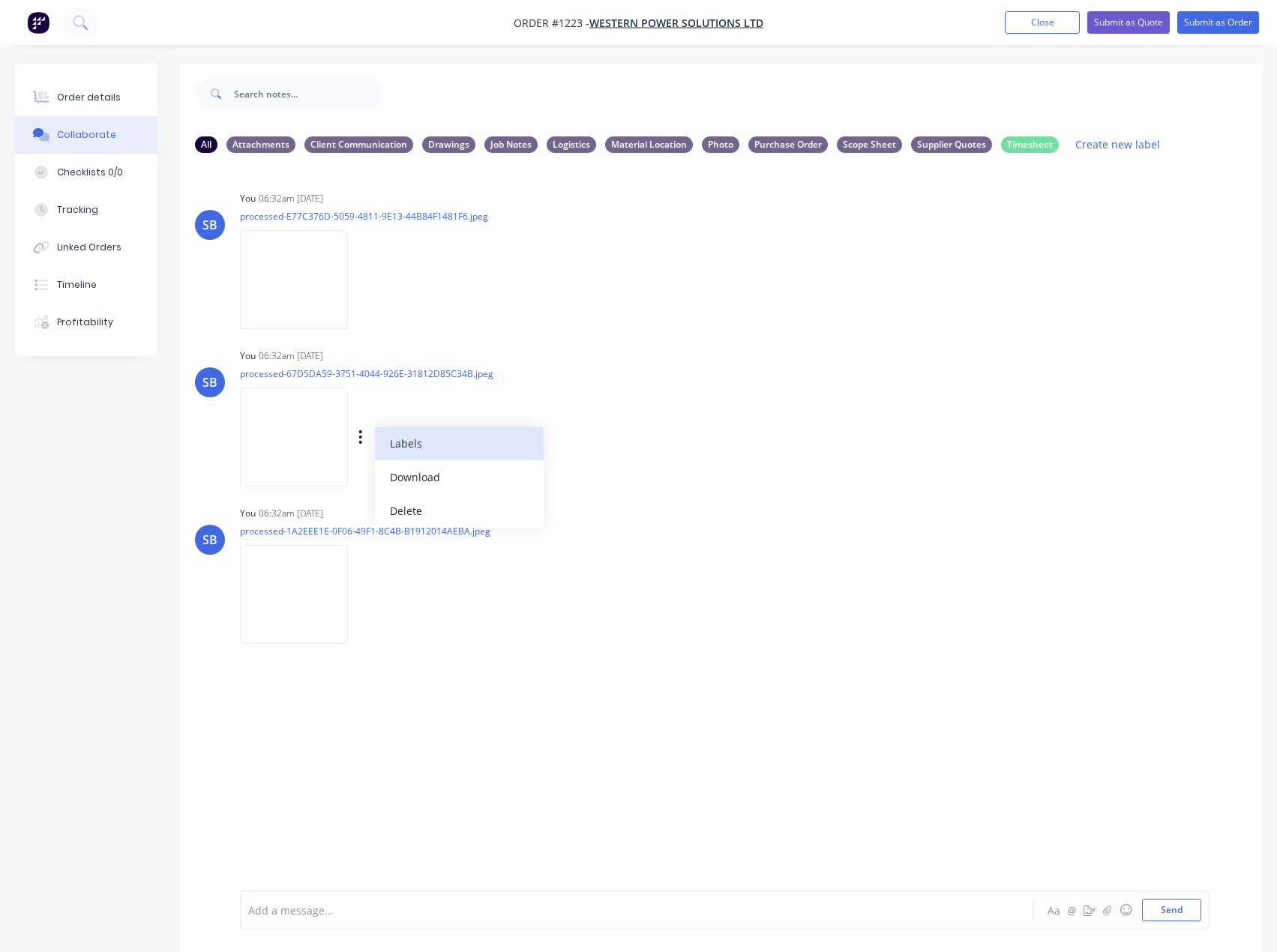
click at [465, 440] on button "Labels" at bounding box center [459, 443] width 169 height 34
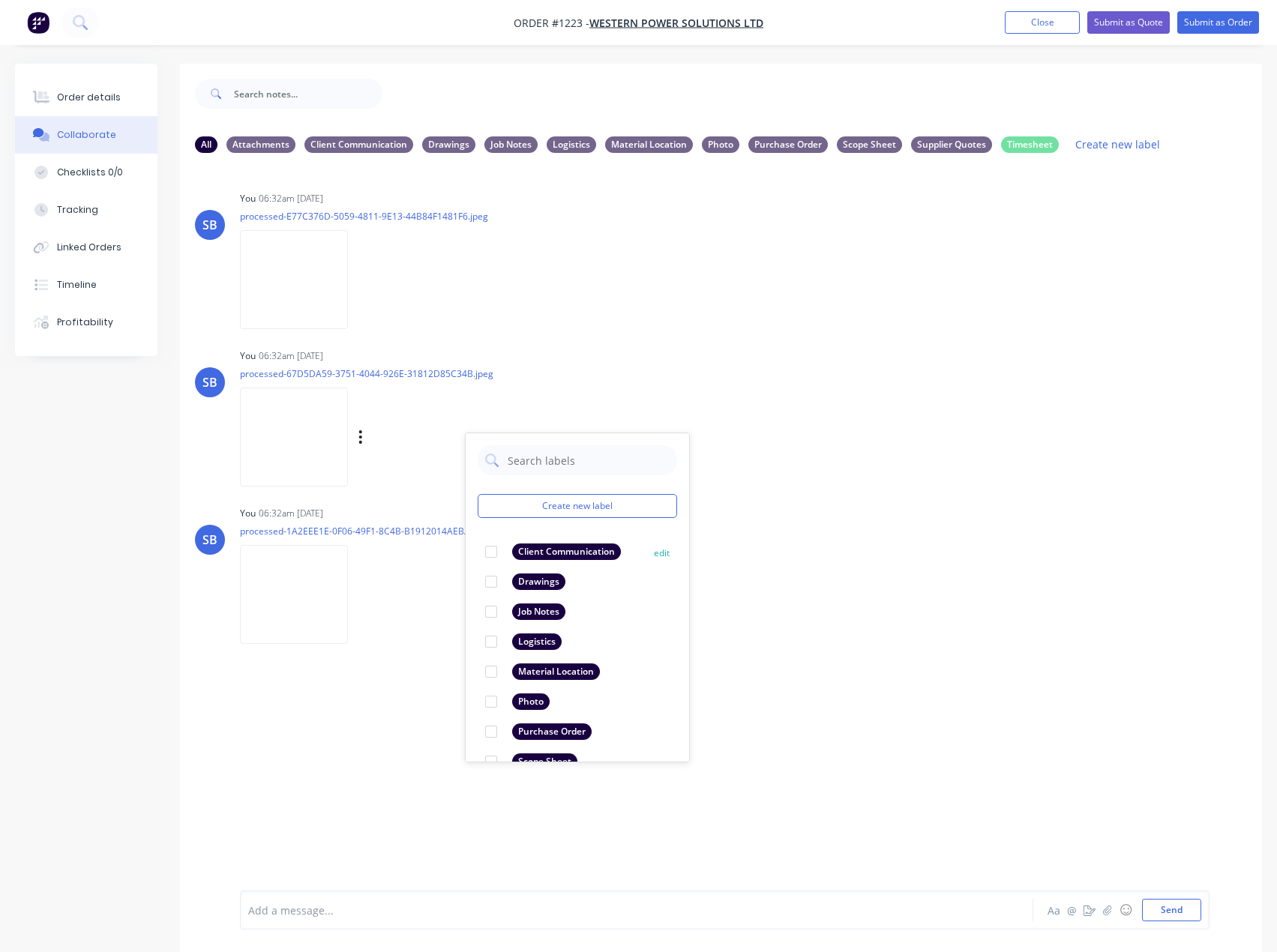
click at [566, 549] on div "Client Communication" at bounding box center [566, 551] width 108 height 16
click at [358, 594] on button "button" at bounding box center [361, 594] width 6 height 21
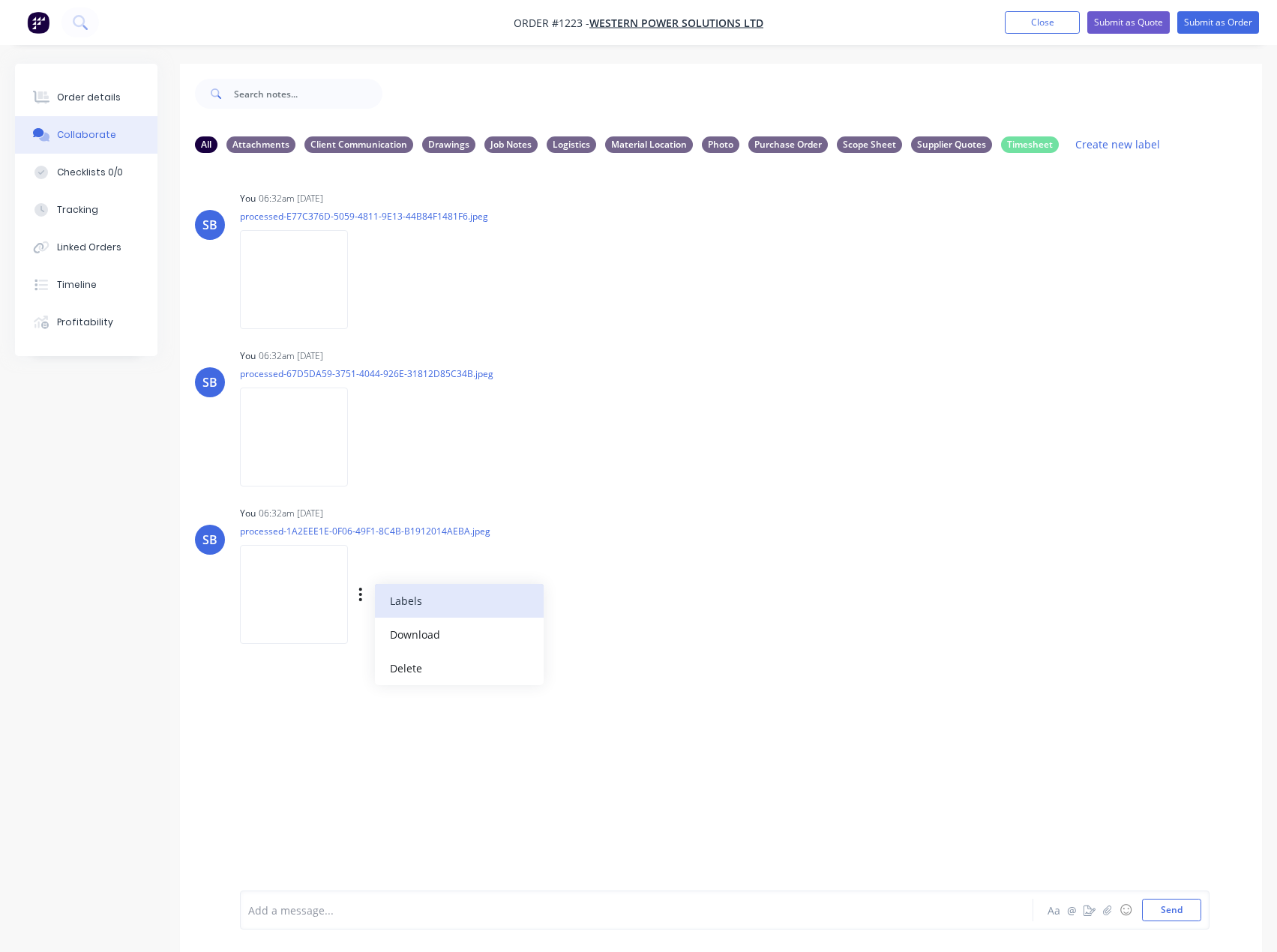
click at [472, 607] on button "Labels" at bounding box center [459, 600] width 169 height 34
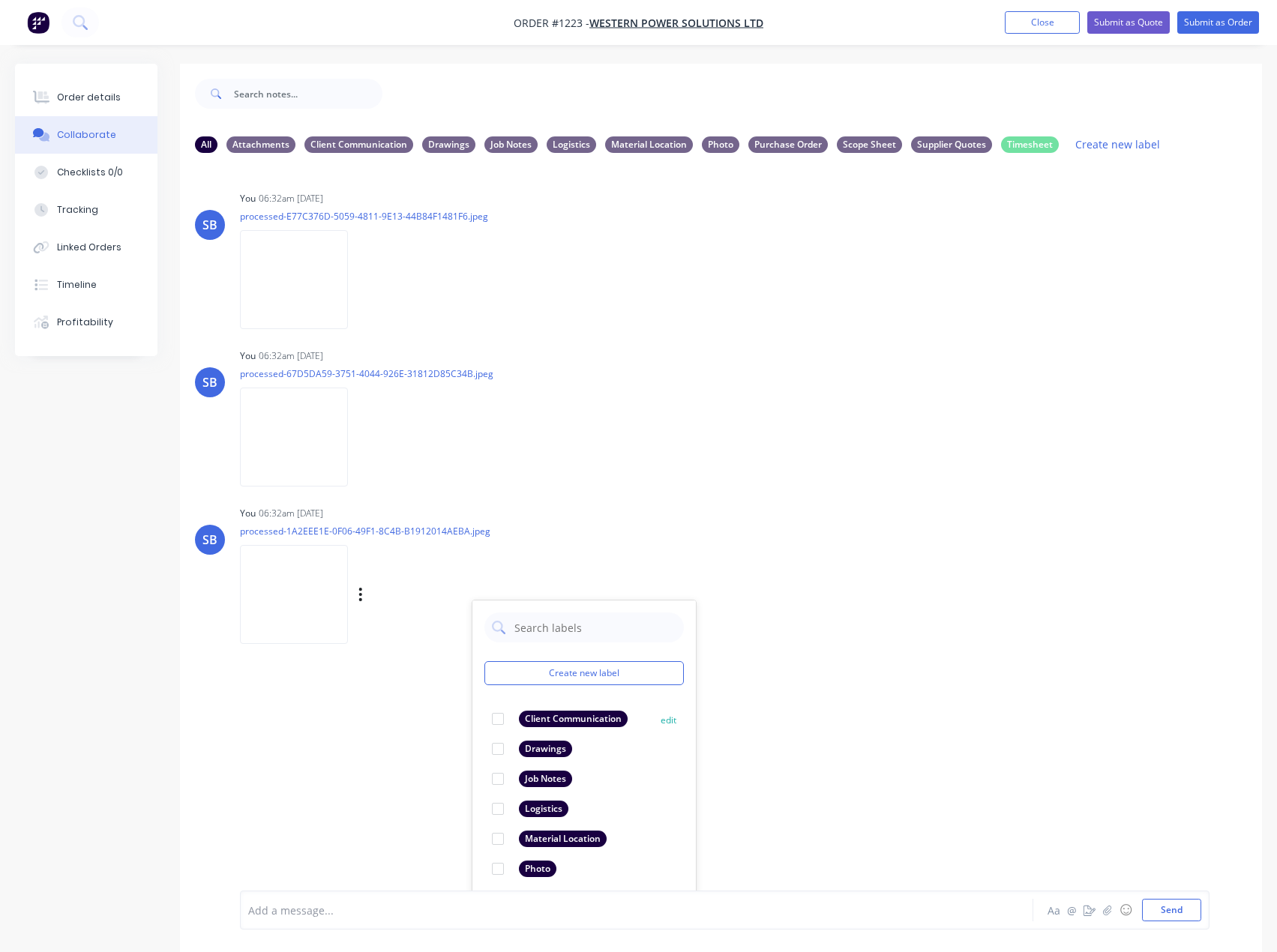
click at [576, 716] on div "Client Communication" at bounding box center [573, 718] width 108 height 16
click at [491, 723] on div at bounding box center [498, 718] width 30 height 30
click at [534, 530] on div "You 06:32am [DATE] processed-1A2EEE1E-0F06-49F1-8C4B-B1912014AEBA.jpeg Labels D…" at bounding box center [474, 570] width 469 height 135
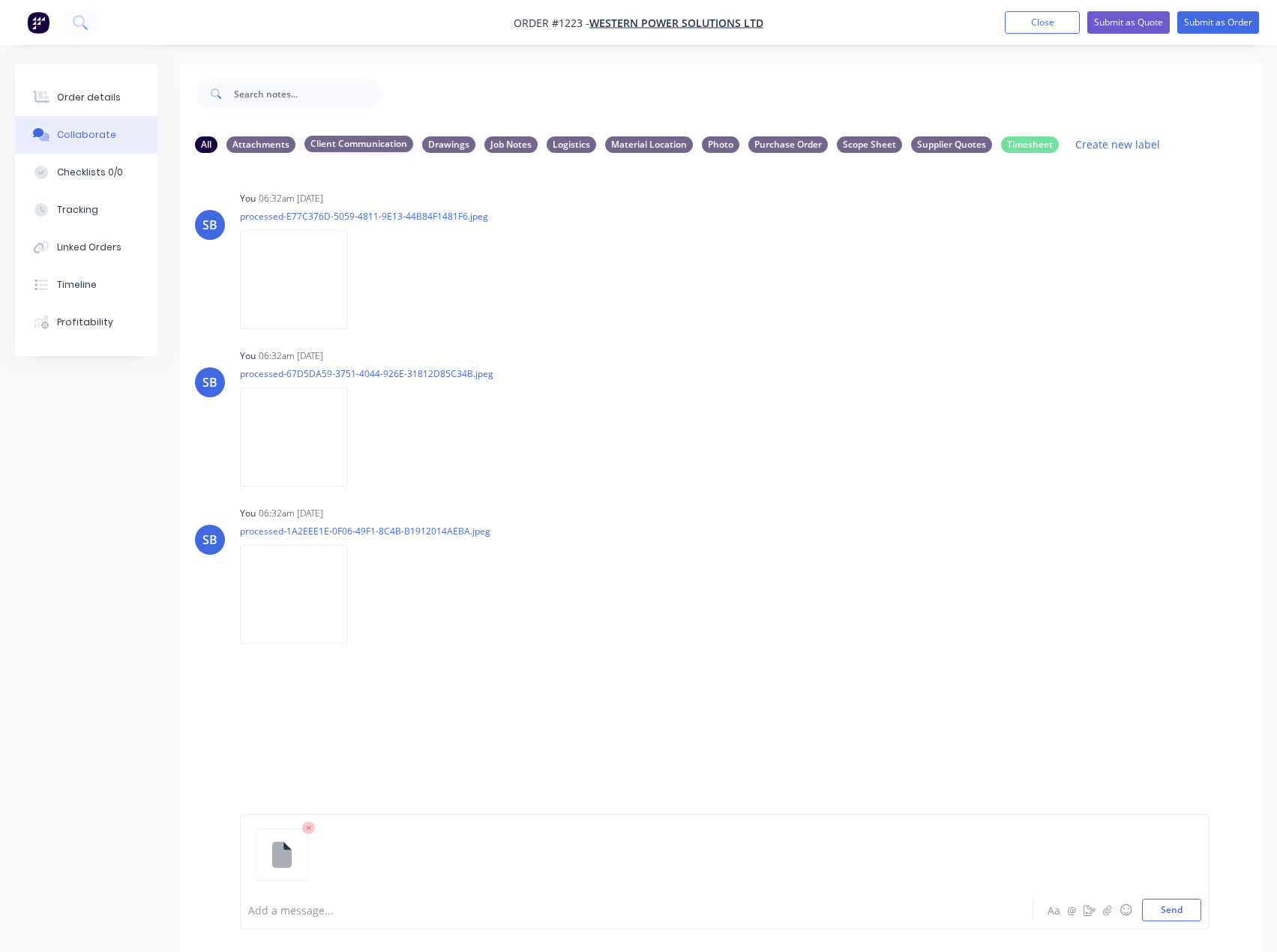
click at [339, 142] on div "Client Communication" at bounding box center [359, 143] width 108 height 16
click at [348, 141] on div "Client Communication" at bounding box center [359, 143] width 108 height 16
click at [1196, 920] on button "Send" at bounding box center [1171, 909] width 59 height 22
click at [206, 150] on div "All" at bounding box center [206, 143] width 22 height 16
click at [573, 704] on icon "button" at bounding box center [574, 707] width 5 height 17
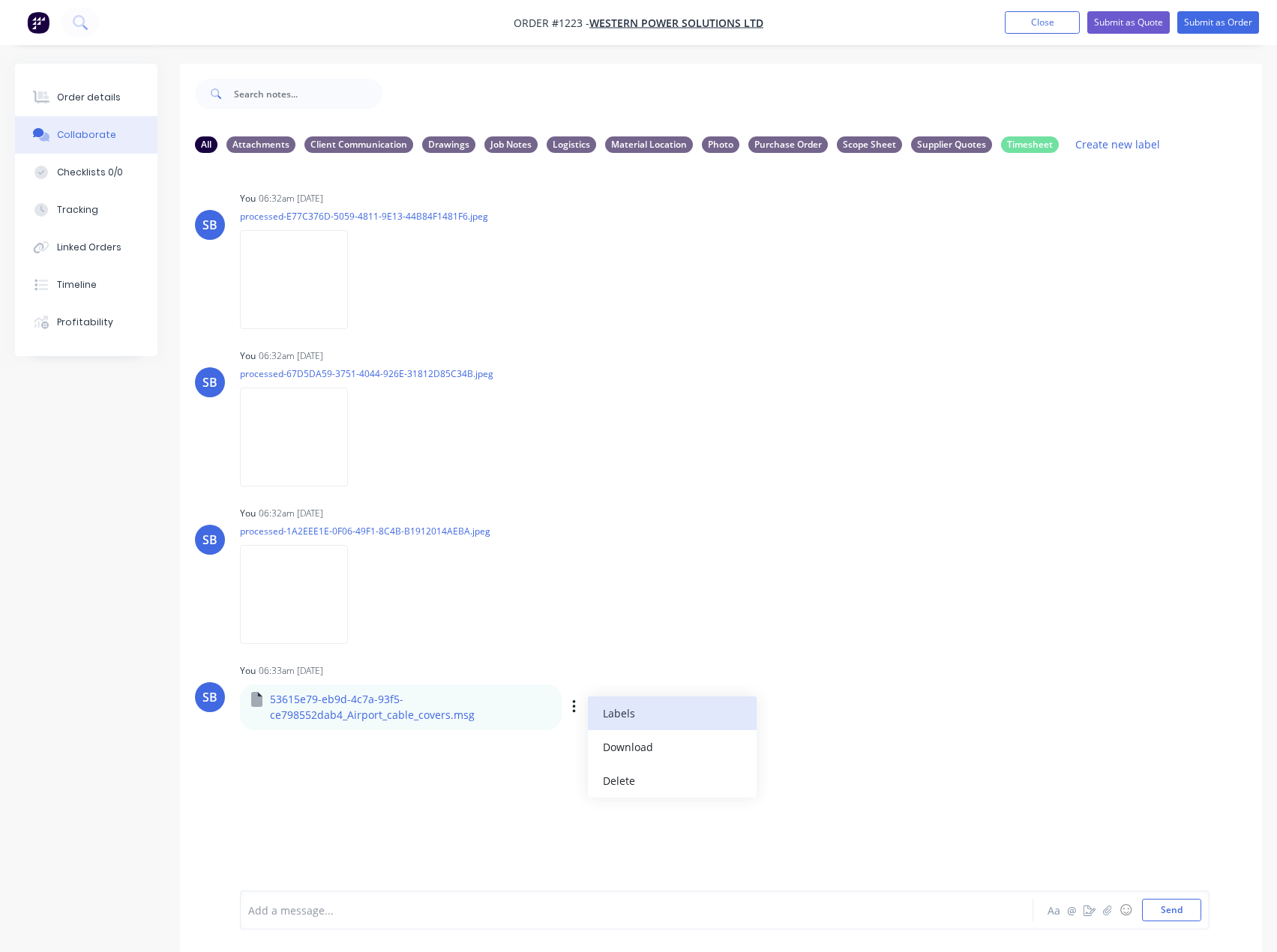
click at [621, 718] on button "Labels" at bounding box center [672, 713] width 169 height 34
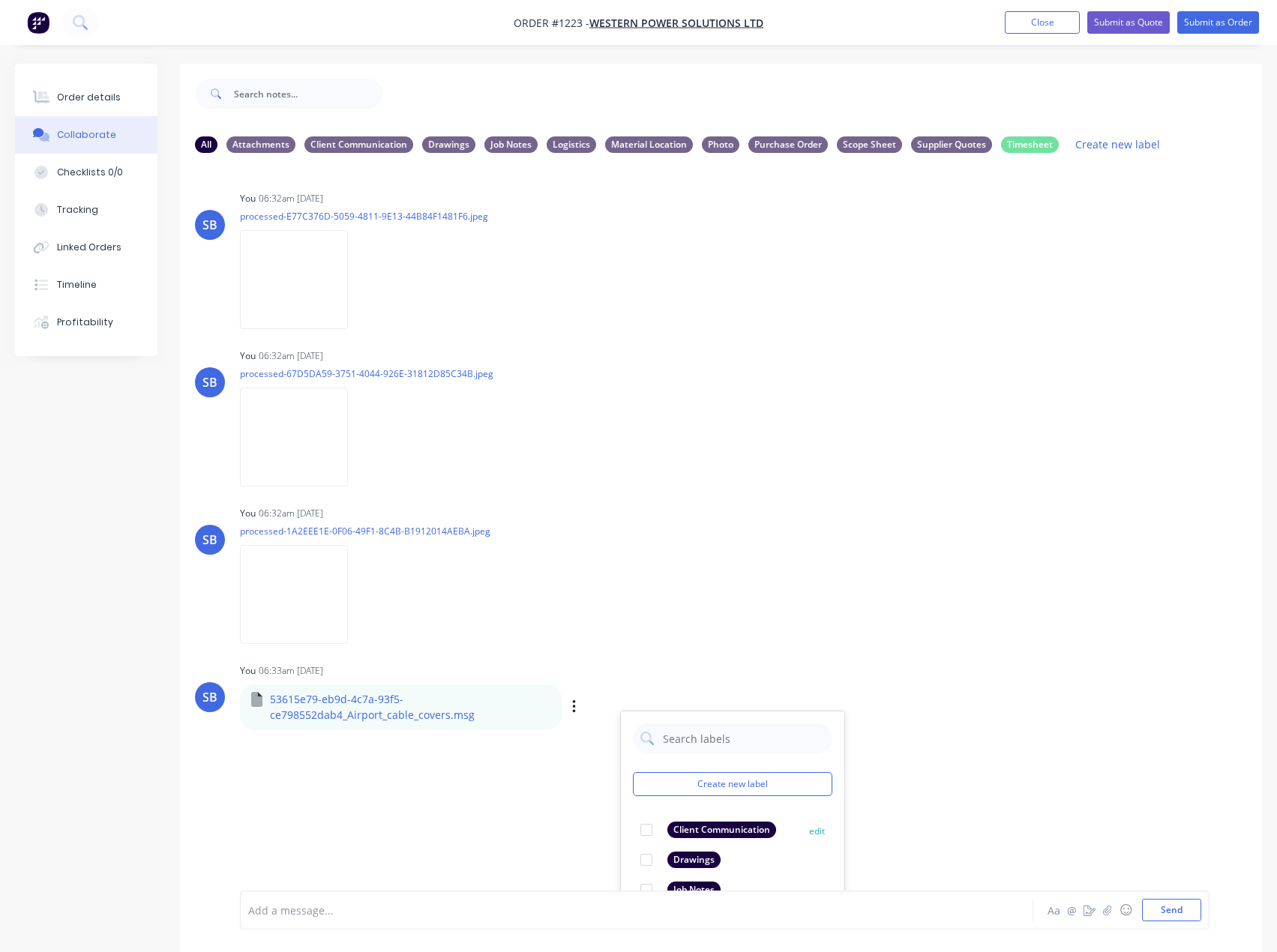
click at [737, 831] on div "Client Communication" at bounding box center [721, 829] width 108 height 16
click at [837, 600] on div "SB You 06:32am [DATE] processed-1A2EEE1E-0F06-49F1-8C4B-B1912014AEBA.jpeg Label…" at bounding box center [720, 570] width 1082 height 135
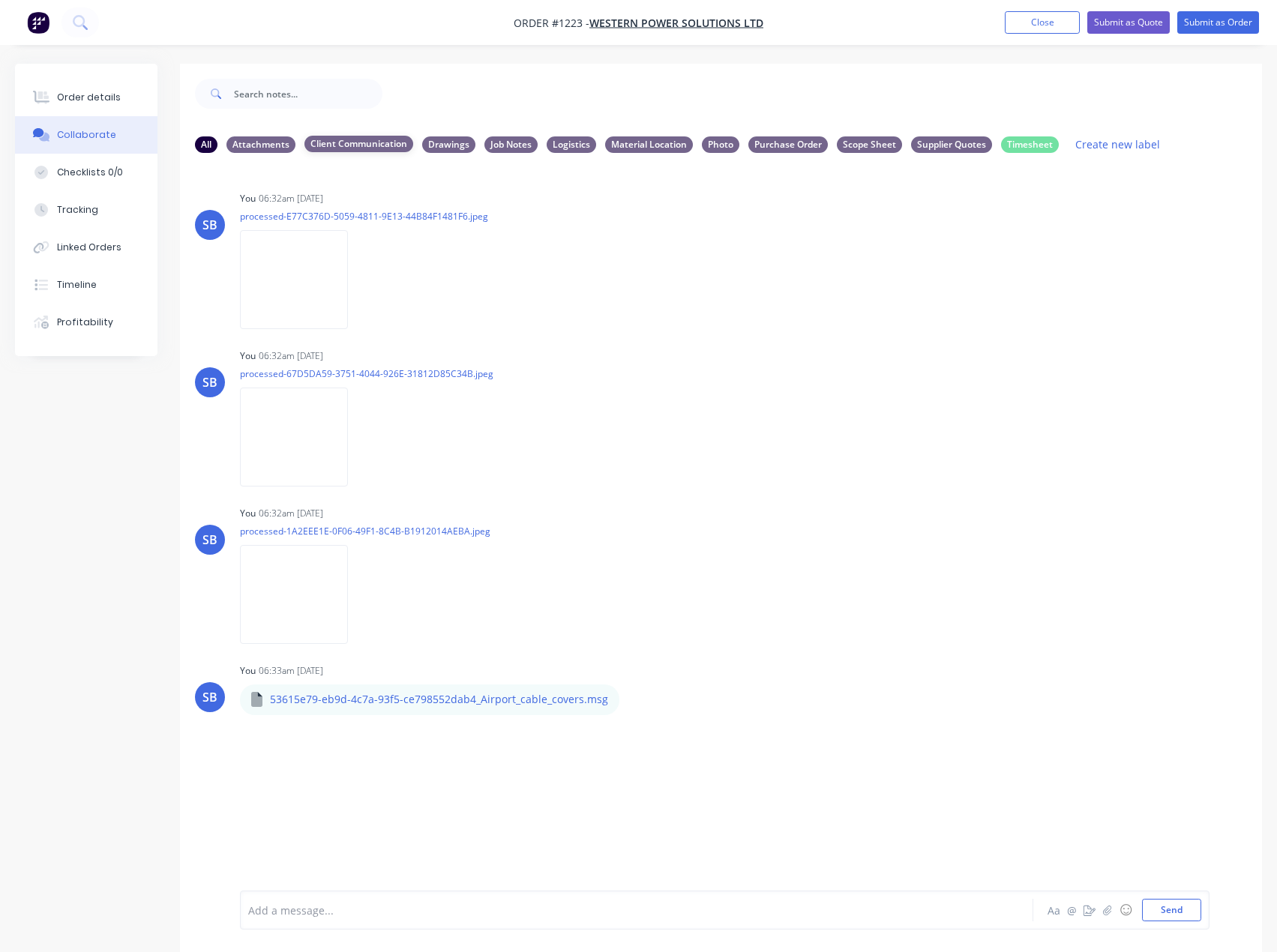
click at [321, 139] on div "Client Communication" at bounding box center [359, 143] width 108 height 16
click at [210, 143] on div "All" at bounding box center [206, 143] width 22 height 16
click at [440, 133] on div "All Attachments Client Communication Drawings Job Notes Logistics Material Loca…" at bounding box center [720, 144] width 1082 height 42
click at [440, 149] on div "Drawings" at bounding box center [449, 143] width 53 height 16
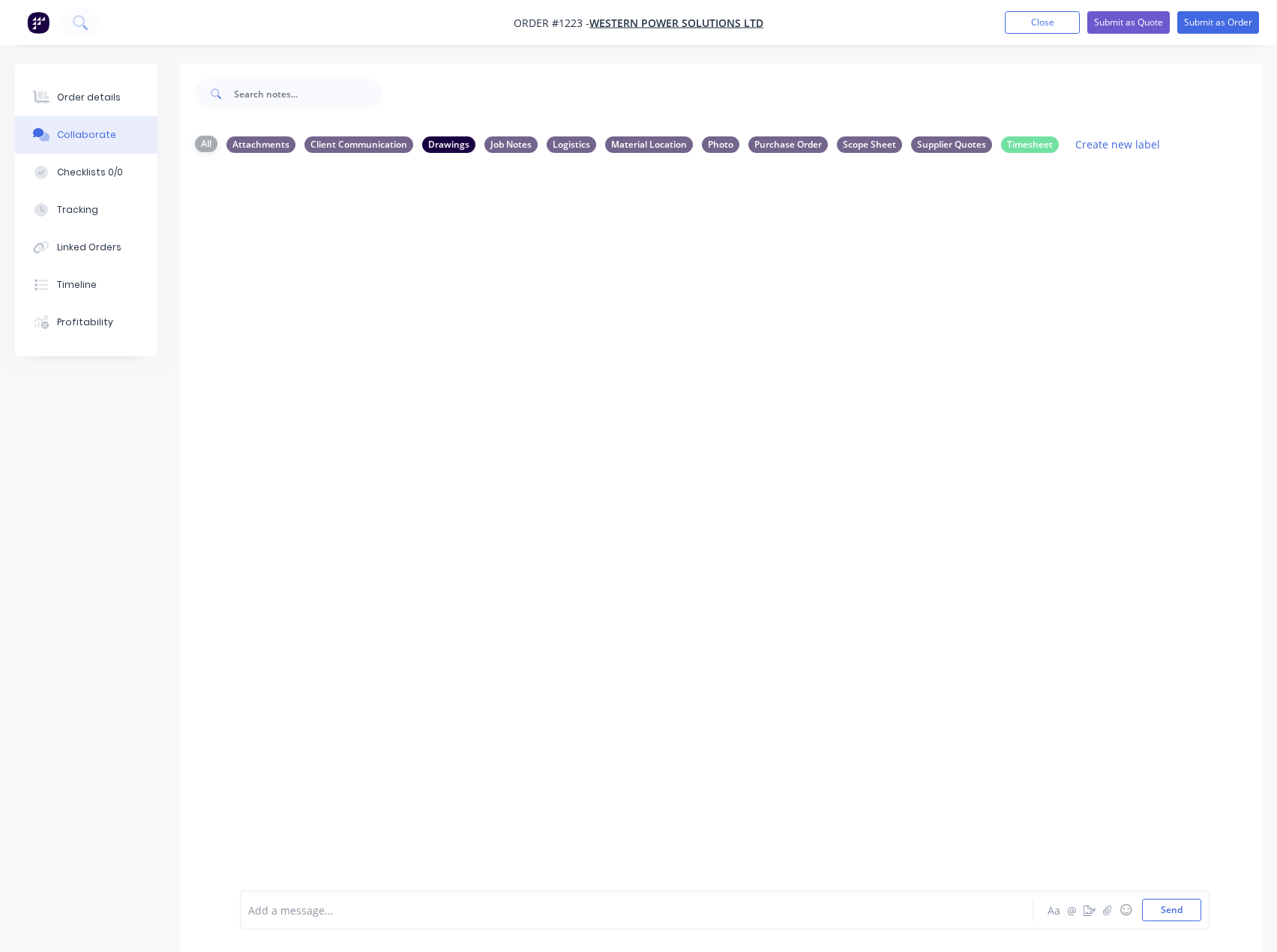
click at [199, 149] on div "All" at bounding box center [206, 143] width 22 height 16
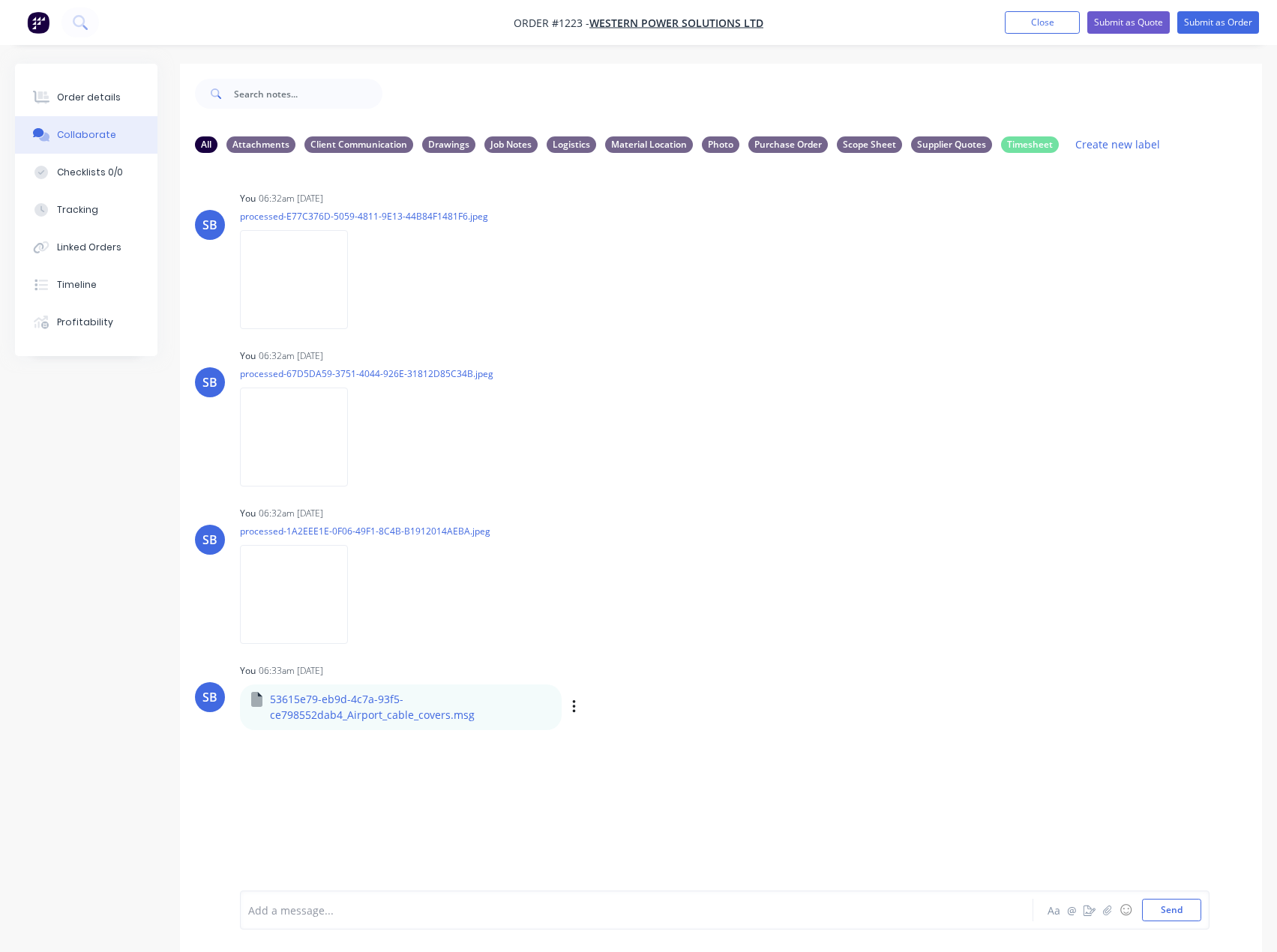
click at [1165, 663] on div "SB You 06:33am [DATE] 53615e79-eb9d-4c7a-93f5-ce798552dab4_Airport_cable_covers…" at bounding box center [720, 695] width 1082 height 70
